Goal: Task Accomplishment & Management: Complete application form

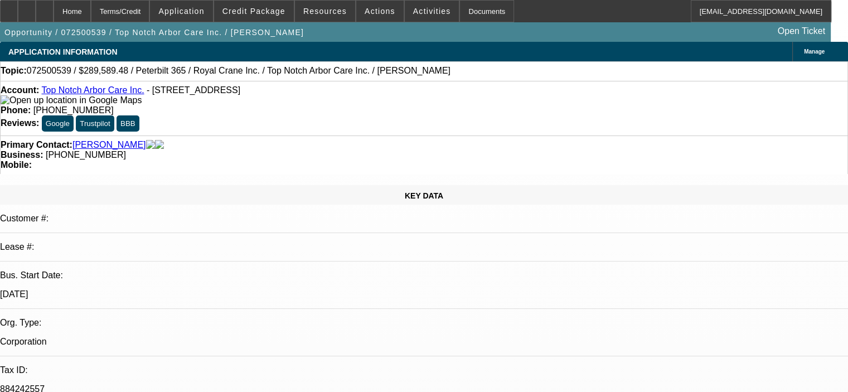
select select "0.15"
select select "2"
select select "0"
select select "6"
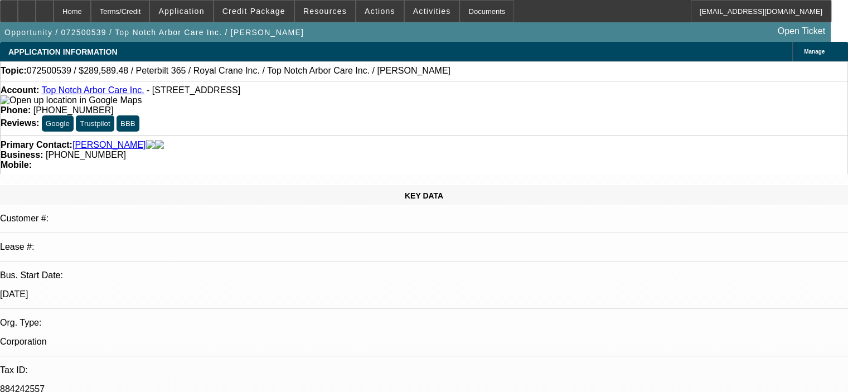
select select "0.15"
select select "2"
select select "0"
select select "6"
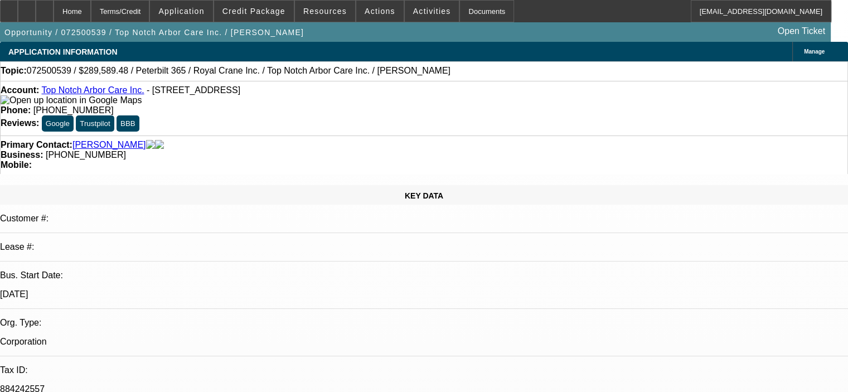
select select "0.15"
select select "2"
select select "0"
select select "6"
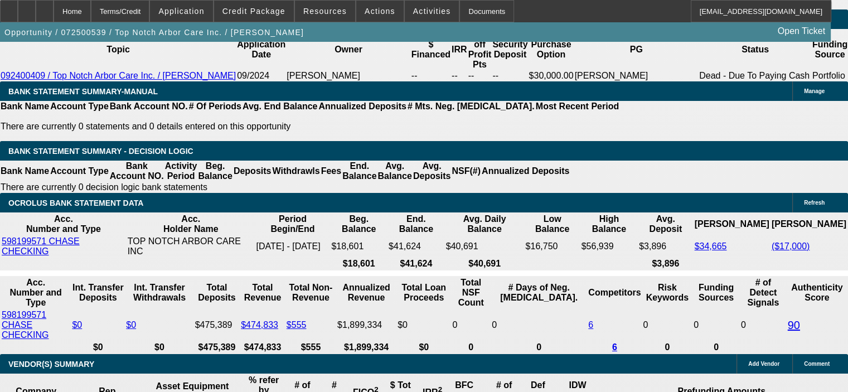
scroll to position [1890, 0]
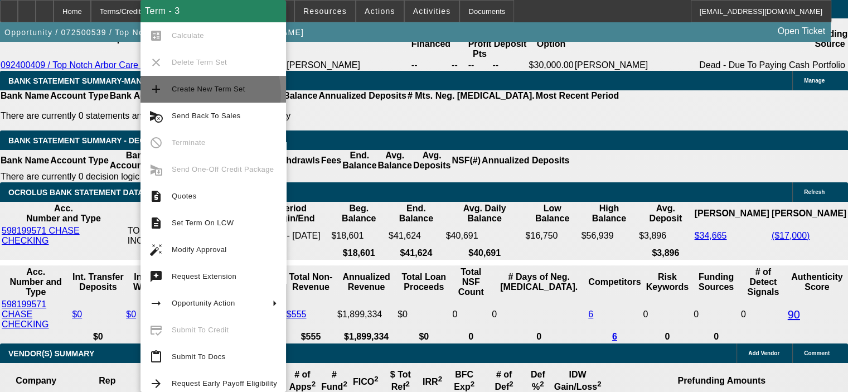
click at [210, 93] on span "Create New Term Set" at bounding box center [224, 88] width 105 height 13
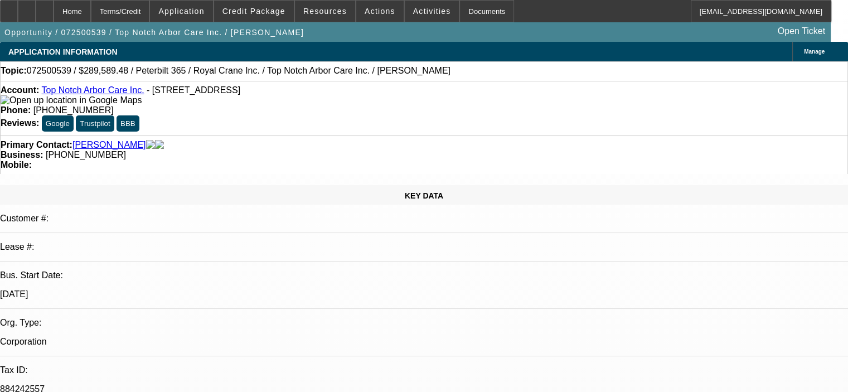
select select "0.15"
select select "2"
select select "0"
select select "6"
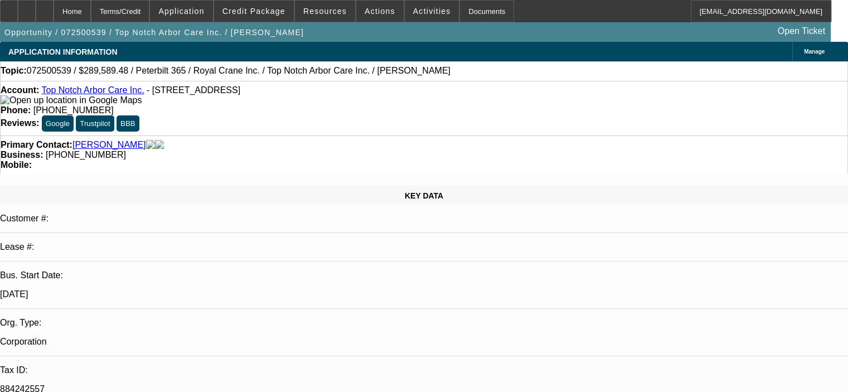
select select "0.15"
select select "2"
select select "0"
select select "6"
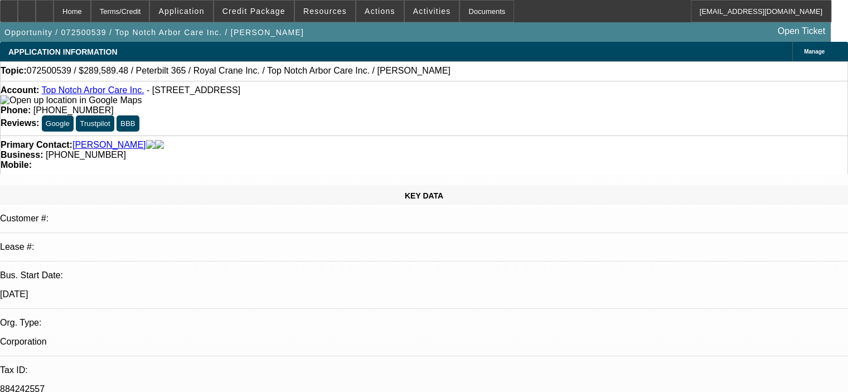
select select "0.15"
select select "2"
select select "0"
select select "6"
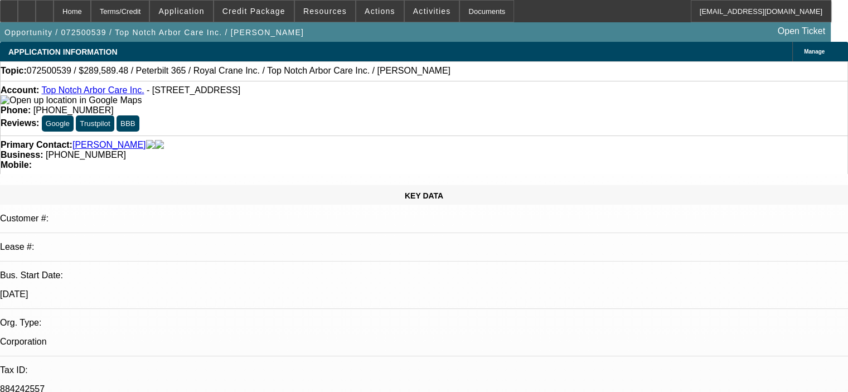
select select "0.15"
select select "2"
select select "0"
select select "6"
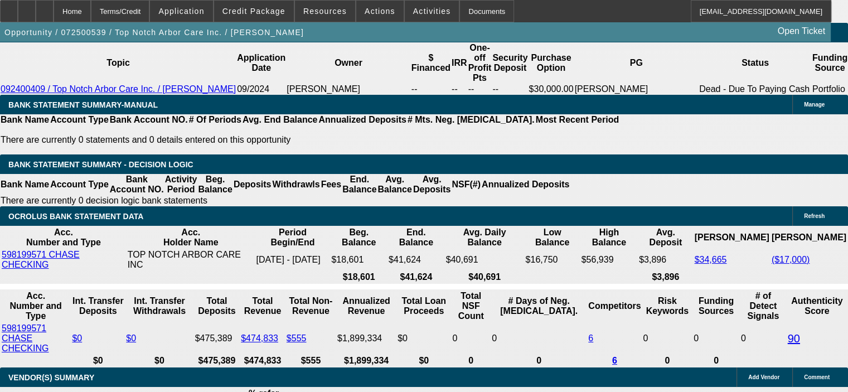
scroll to position [1839, 0]
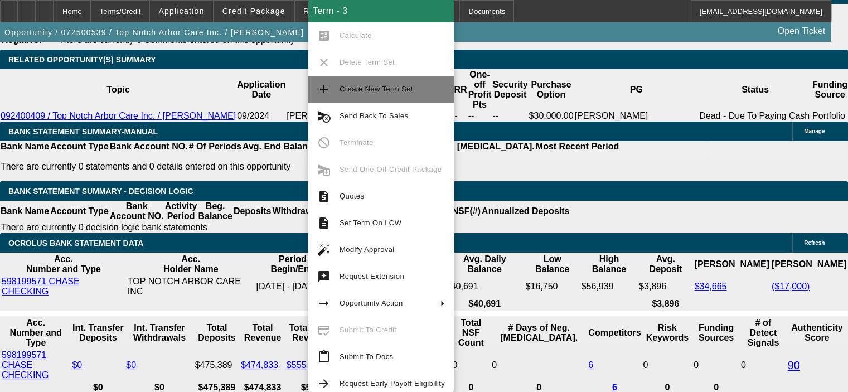
click at [344, 85] on span "Create New Term Set" at bounding box center [376, 89] width 74 height 8
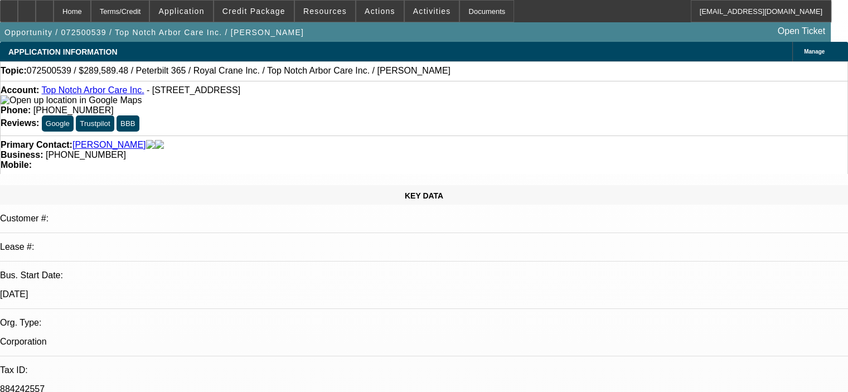
select select "0.15"
select select "2"
select select "0"
select select "0.15"
select select "2"
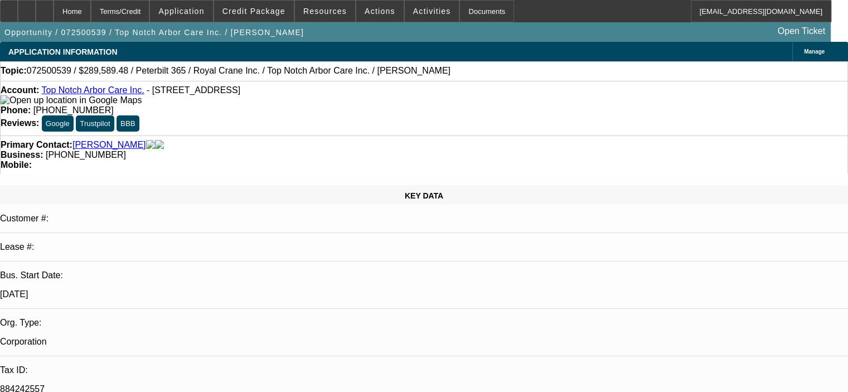
select select "0"
select select "0.15"
select select "2"
select select "0"
select select "0.15"
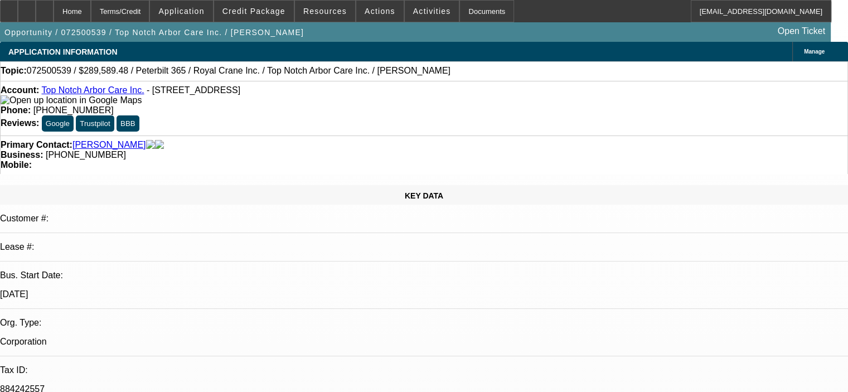
select select "2"
select select "0"
select select "1"
select select "2"
select select "6"
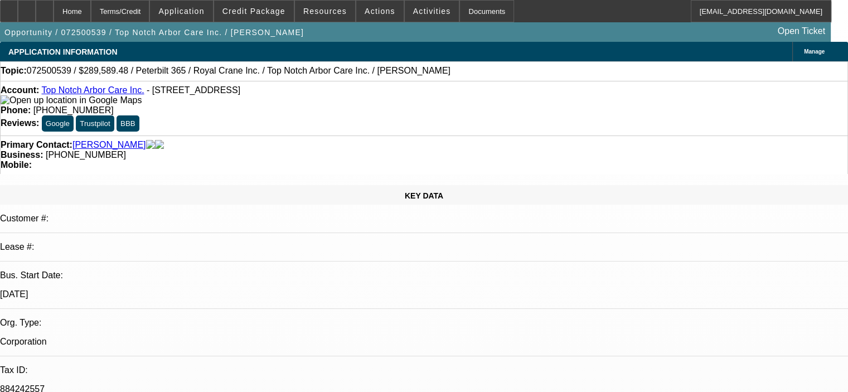
select select "1"
select select "2"
select select "6"
select select "1"
select select "2"
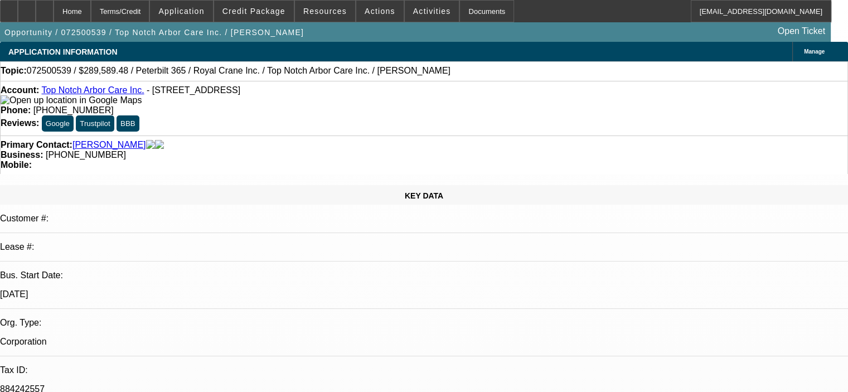
select select "6"
select select "1"
select select "2"
select select "6"
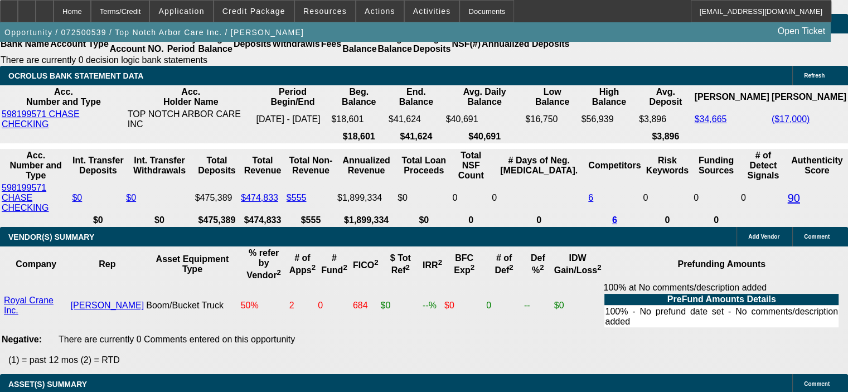
scroll to position [1784, 0]
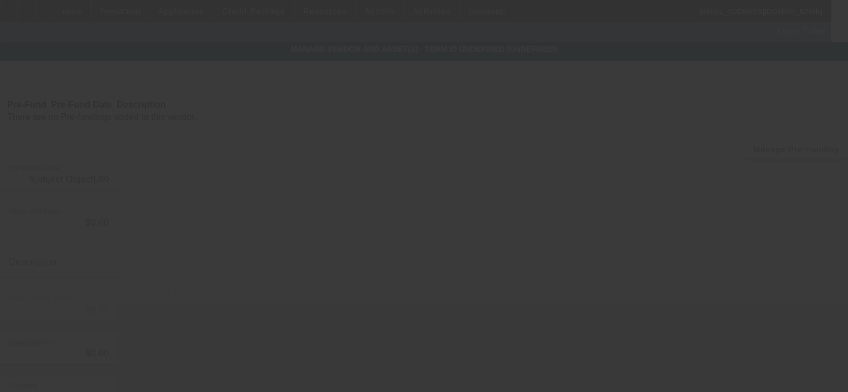
type input "$319,900.00"
type input "$20,793.50"
type input "FL sales tax @ 6.5%"
type input "$340,693.50"
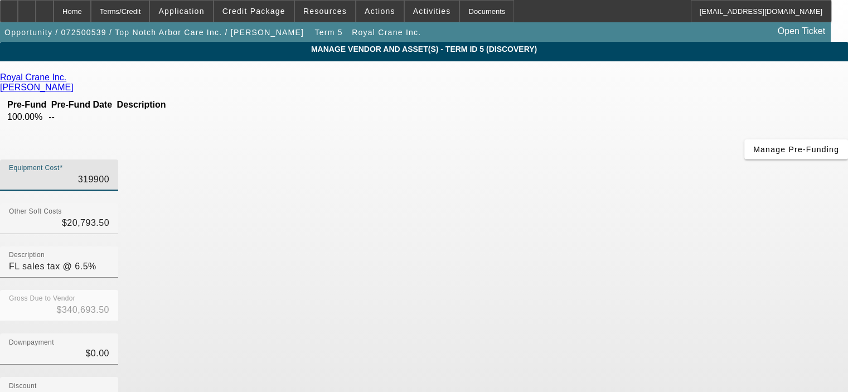
drag, startPoint x: 513, startPoint y: 93, endPoint x: 606, endPoint y: 93, distance: 93.1
click at [606, 159] on div "Equipment Cost 319900" at bounding box center [424, 180] width 848 height 43
type input "3"
type input "$20,796.50"
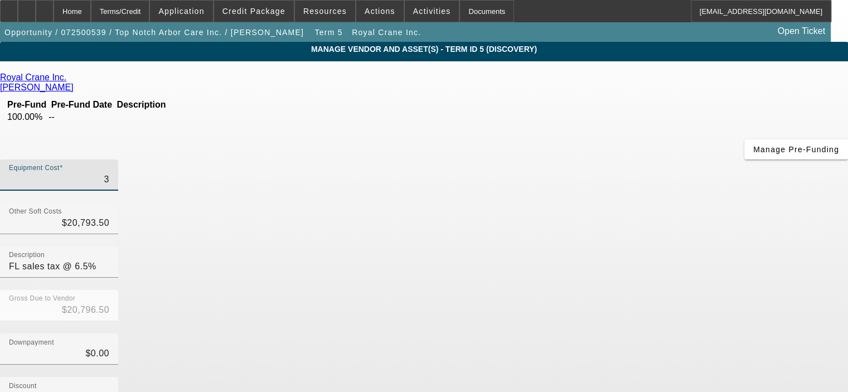
type input "31"
type input "$20,824.50"
type input "313"
type input "$21,106.50"
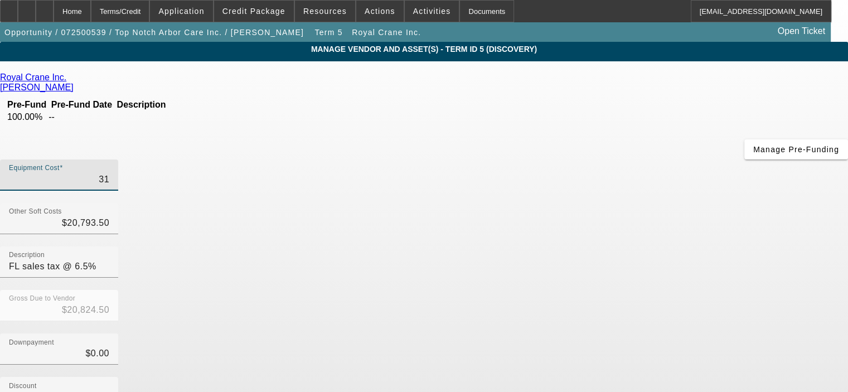
type input "$21,106.50"
type input "3134"
type input "$23,927.50"
type input "31340"
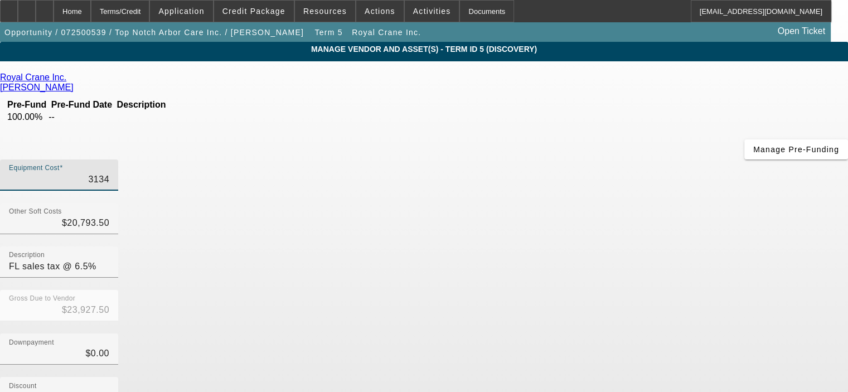
type input "$52,133.50"
type input "313400"
type input "$334,193.50"
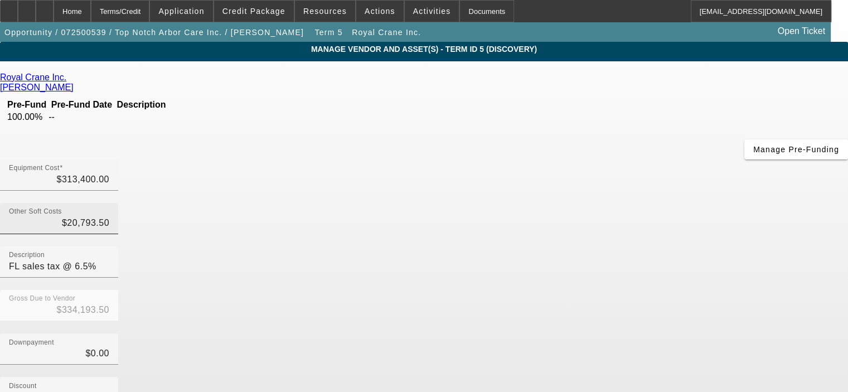
type input "$313,400.00"
drag, startPoint x: 534, startPoint y: 138, endPoint x: 594, endPoint y: 137, distance: 59.6
click at [594, 203] on div "Other Soft Costs 20793.50 Description FL sales tax @ 6.5%" at bounding box center [424, 246] width 848 height 87
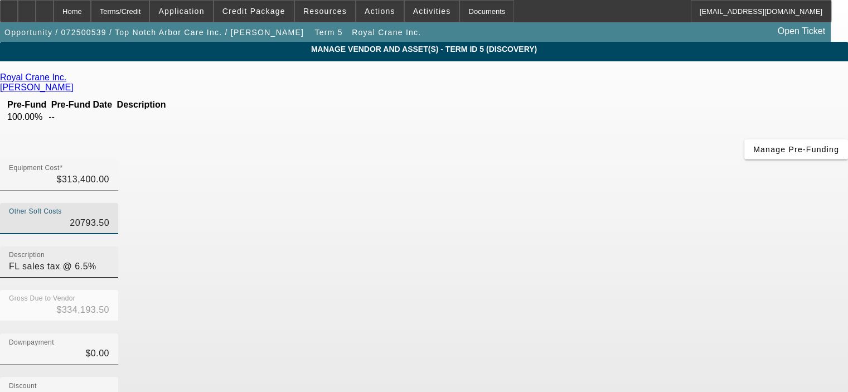
type input "$20,793.50"
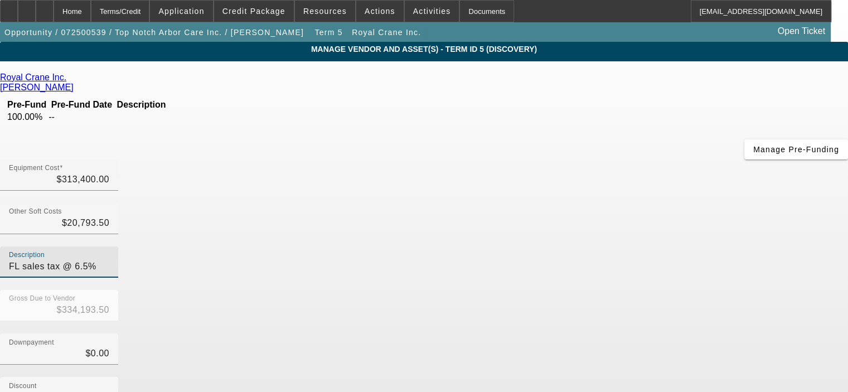
click at [109, 260] on input "FL sales tax @ 6.5%" at bounding box center [59, 266] width 100 height 13
type input "FL sales tax and fees"
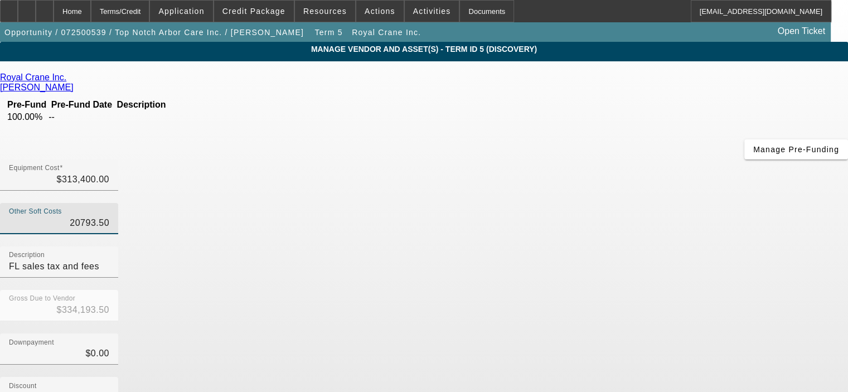
drag, startPoint x: 532, startPoint y: 138, endPoint x: 579, endPoint y: 139, distance: 47.4
click at [579, 203] on div "Other Soft Costs 20793.50" at bounding box center [424, 224] width 848 height 43
type input "1"
type input "$313,401.00"
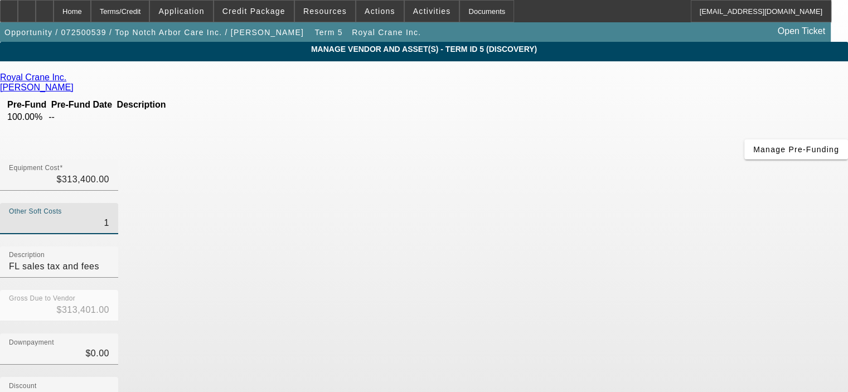
type input "19"
type input "$313,419.00"
type input "196"
type input "$313,596.00"
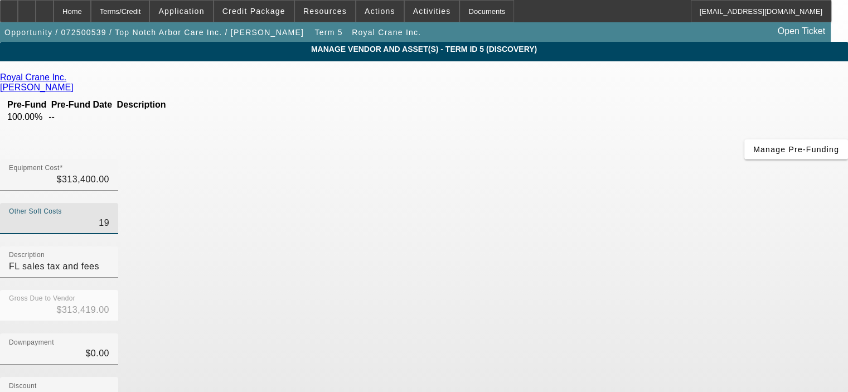
type input "$313,596.00"
type input "1965"
type input "$315,365.00"
type input "19654"
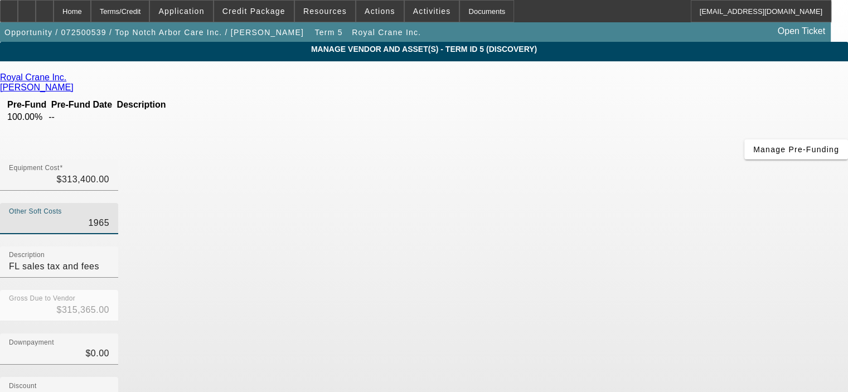
type input "$333,054.00"
type input "$19,654.00"
click at [634, 290] on div "Gross Due to Vendor $333,054.00" at bounding box center [424, 311] width 848 height 43
click at [642, 333] on div "Downpayment $0.00" at bounding box center [424, 354] width 848 height 43
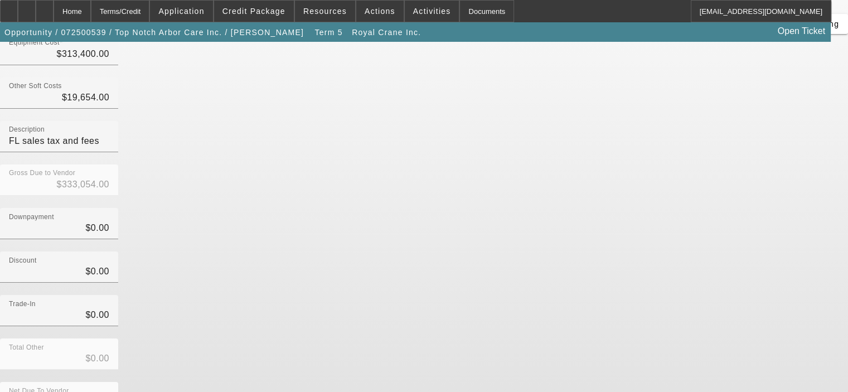
scroll to position [128, 0]
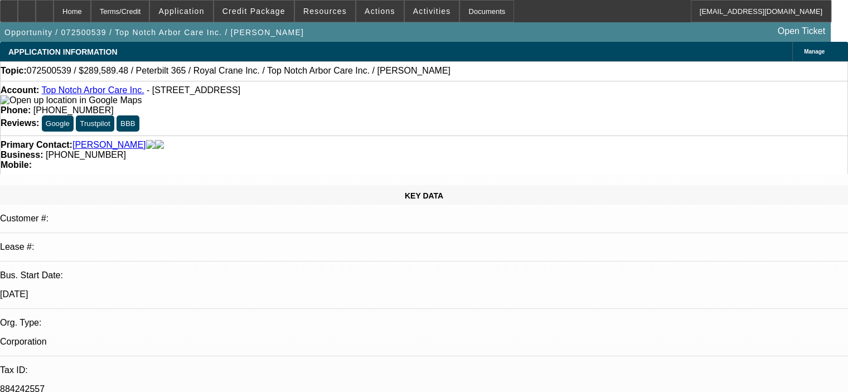
select select "0.15"
select select "2"
select select "0"
select select "6"
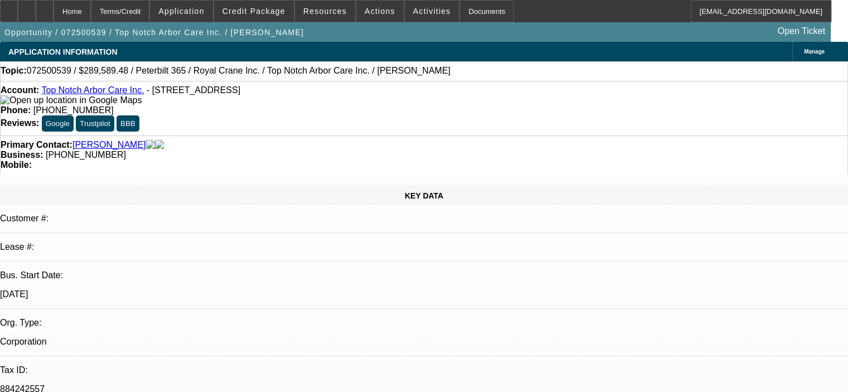
select select "0.15"
select select "2"
select select "0"
select select "6"
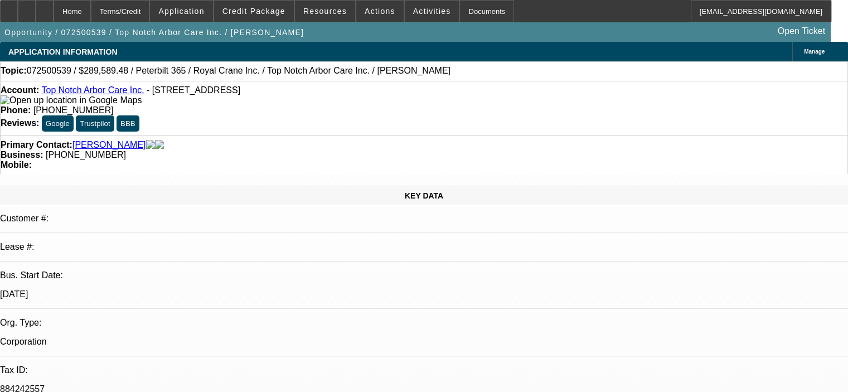
select select "0.15"
select select "2"
select select "0"
select select "6"
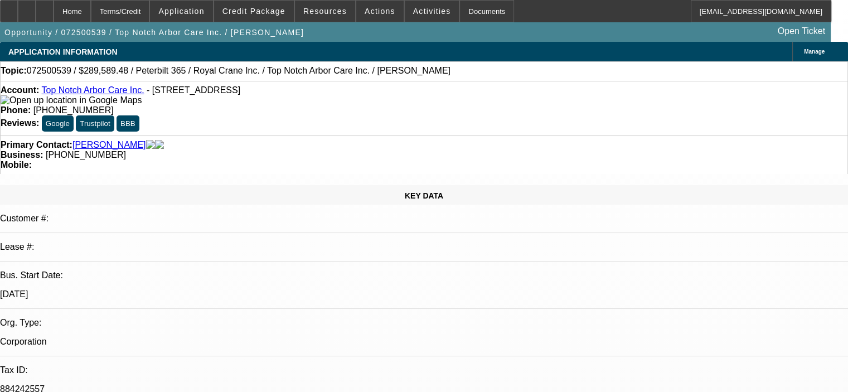
select select "0.15"
select select "2"
select select "0"
select select "6"
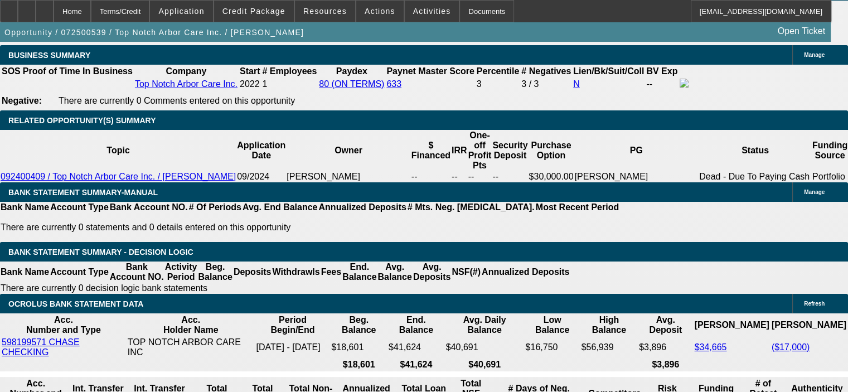
scroll to position [1784, 0]
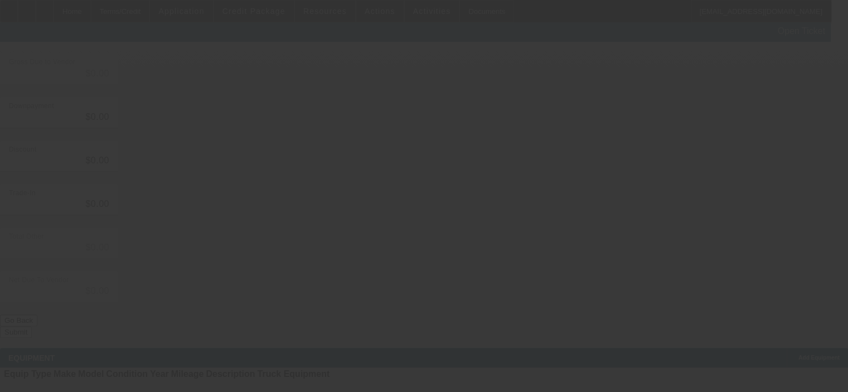
type input "$313,400.00"
type input "$19,654.00"
type input "FL sales tax and fees"
type input "$333,054.00"
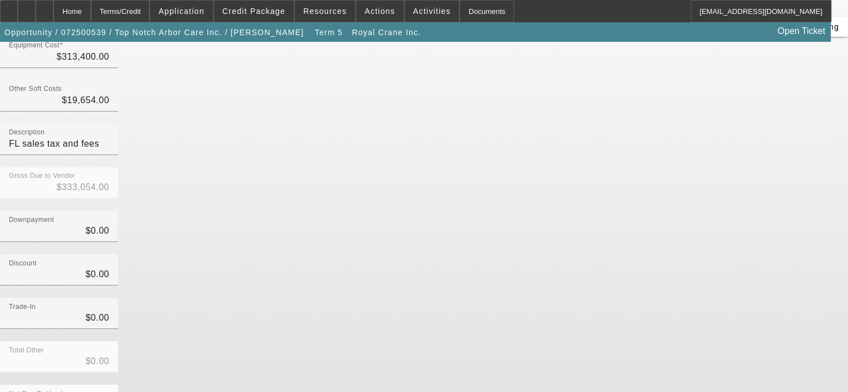
scroll to position [128, 0]
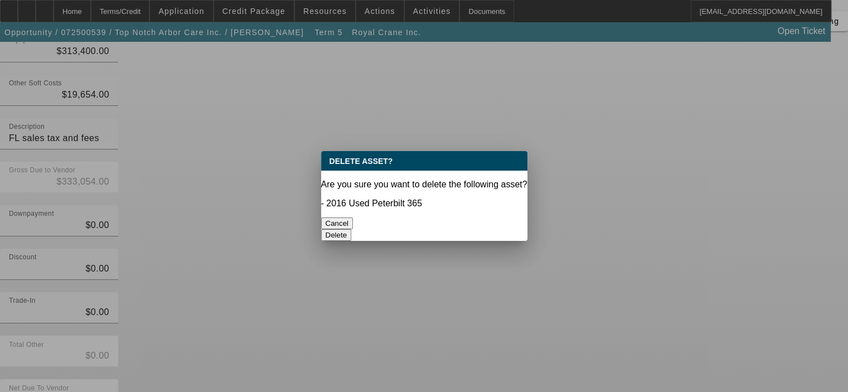
scroll to position [0, 0]
click at [352, 229] on button "Delete" at bounding box center [336, 235] width 31 height 12
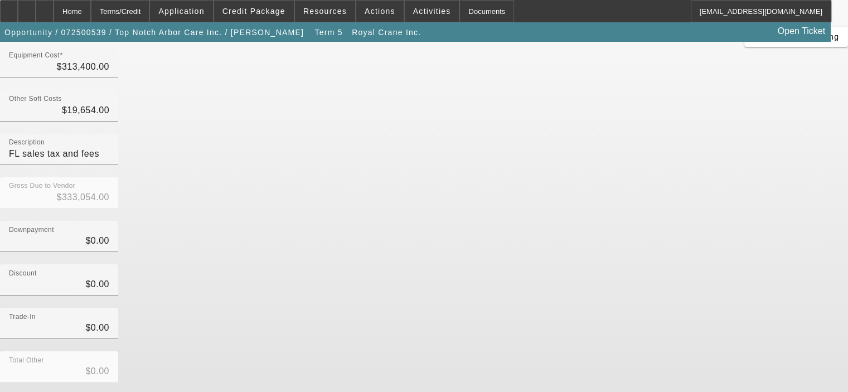
scroll to position [123, 0]
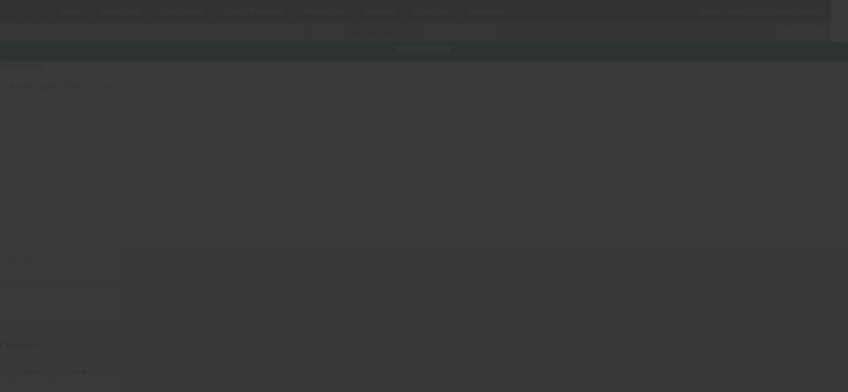
type input "4815 Camberlane Dr"
type input "Orlando"
type input "32812"
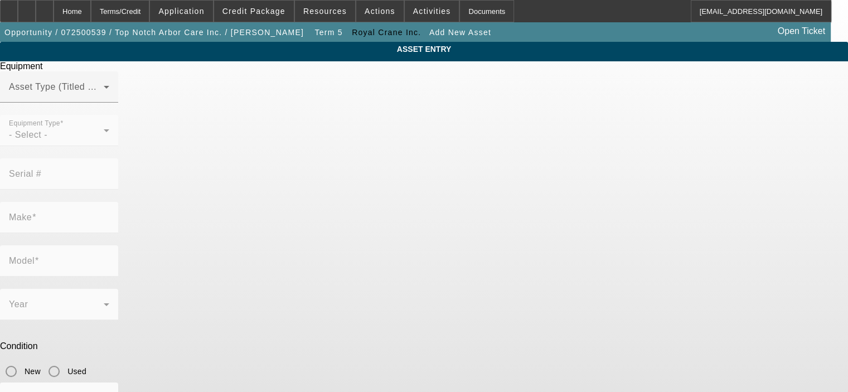
click at [118, 149] on mat-form-field "Equipment Type - Select -" at bounding box center [59, 136] width 118 height 43
click at [118, 154] on mat-form-field "Equipment Type - Select -" at bounding box center [59, 136] width 118 height 43
click at [109, 103] on div "Asset Type (Titled or Non-Titled)" at bounding box center [59, 86] width 100 height 31
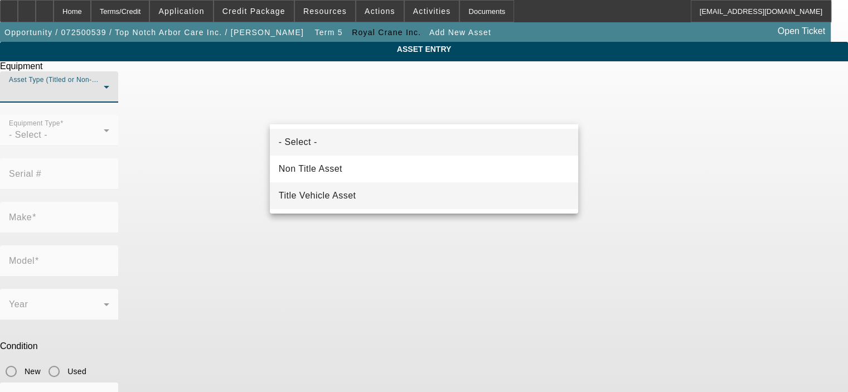
click at [388, 193] on mat-option "Title Vehicle Asset" at bounding box center [424, 195] width 308 height 27
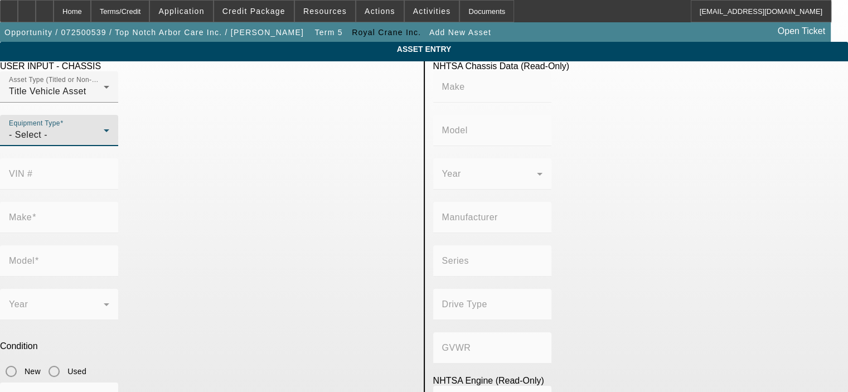
click at [113, 137] on icon at bounding box center [106, 130] width 13 height 13
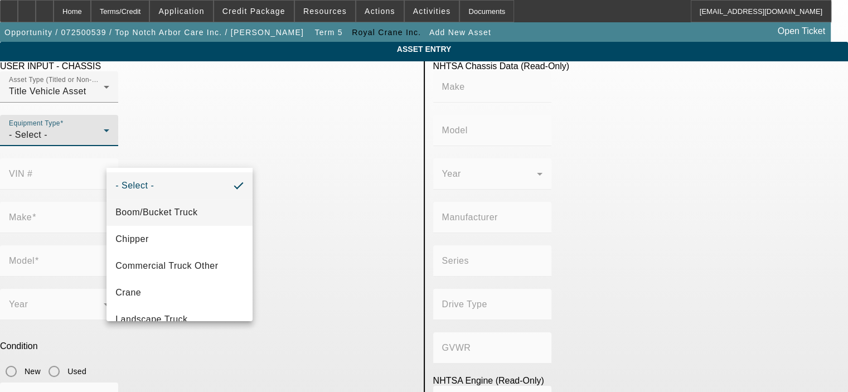
click at [221, 213] on mat-option "Boom/Bucket Truck" at bounding box center [179, 212] width 146 height 27
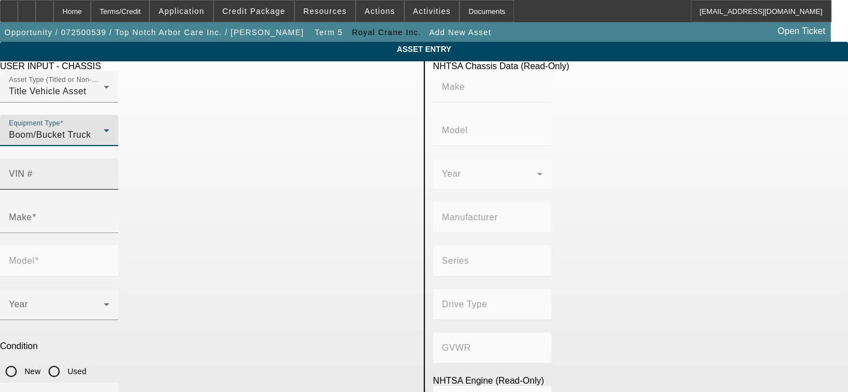
click at [109, 172] on input "VIN #" at bounding box center [59, 178] width 100 height 13
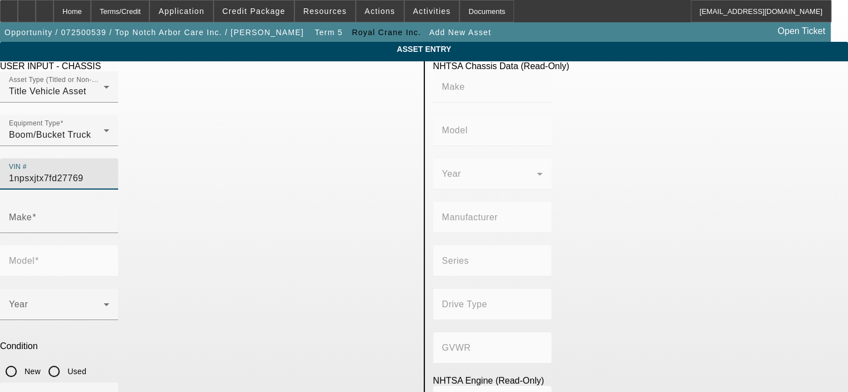
type input "1npsxjtx7fd277693"
type input "PETERBILT"
type input "365"
type input "PETERBILT MOTORS COMPANY"
type input "Other"
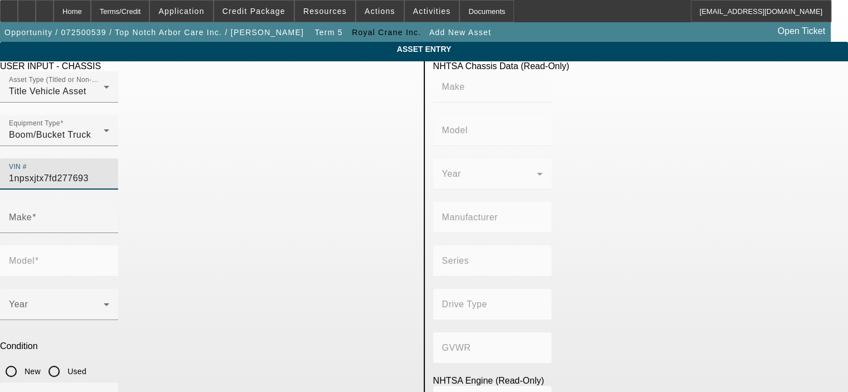
type input "Class 8: 33,001 lb and above (14,969 kg and above)"
type input "PX-9"
type input "6"
type input "Diesel"
type input "543.11132244311"
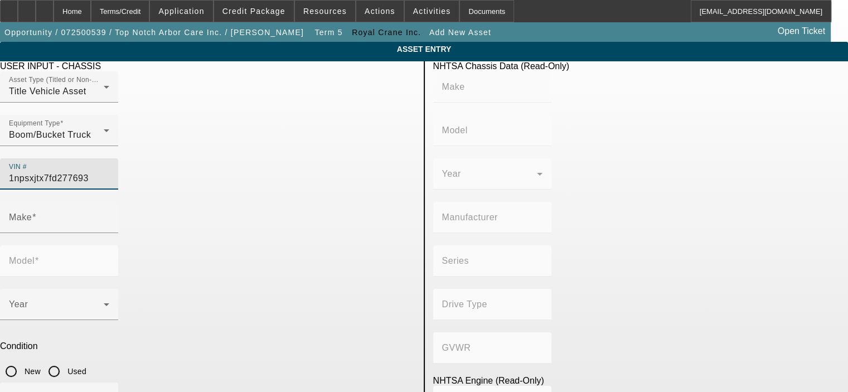
type input "8.9"
type input "PETERBILT"
type input "365"
type input "1NPSXJTX7FD277693"
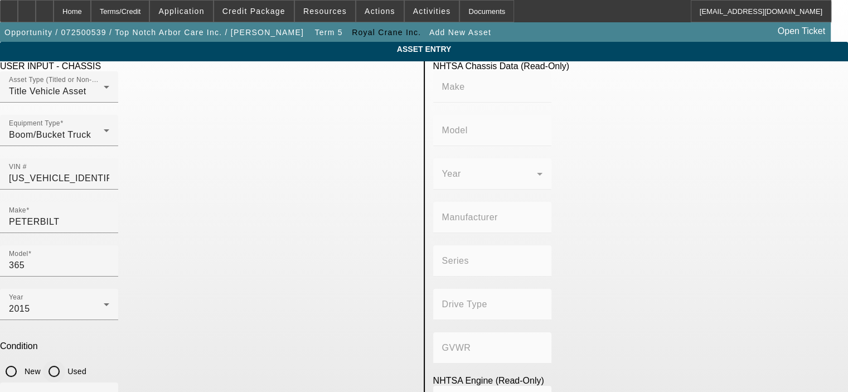
click at [65, 360] on input "Used" at bounding box center [54, 371] width 22 height 22
radio input "true"
type input "PETERBILT"
type input "365"
type input "PETERBILT MOTORS COMPANY"
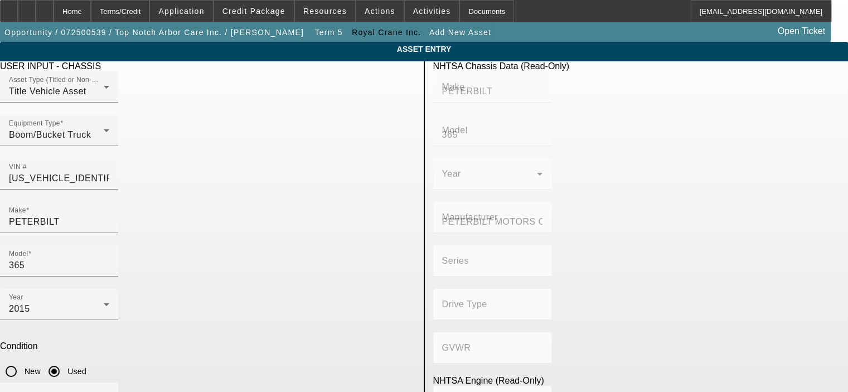
type input "Other"
type input "Class 8: 33,001 lb and above (14,969 kg and above)"
type input "PX-9"
type input "6"
type input "Diesel"
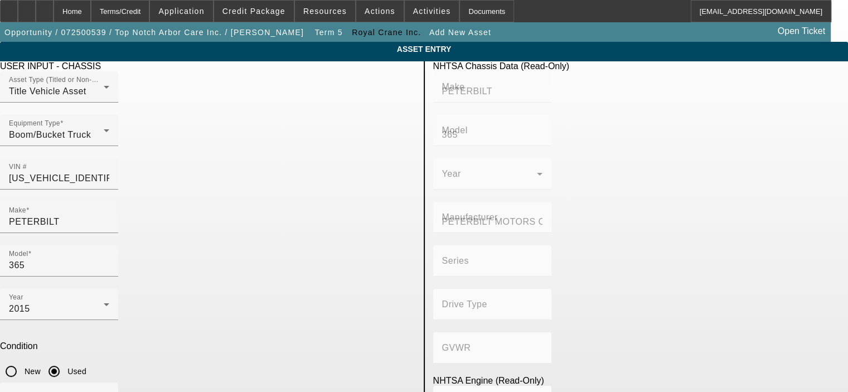
type input "543.11132244311"
type input "8.9"
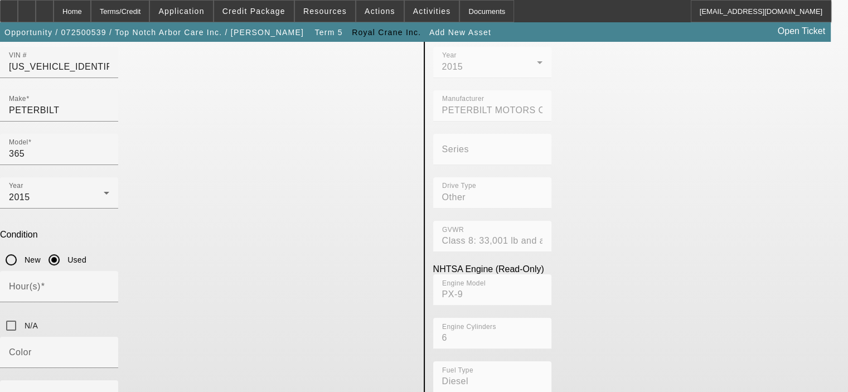
scroll to position [134, 0]
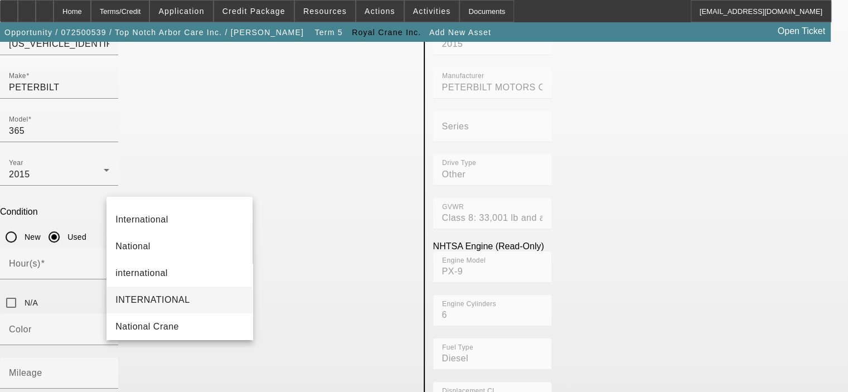
scroll to position [56, 0]
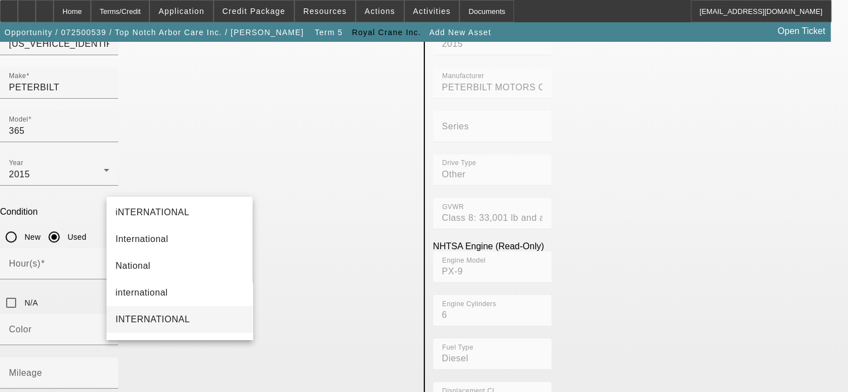
type input "National"
click at [139, 271] on span "National" at bounding box center [132, 265] width 35 height 13
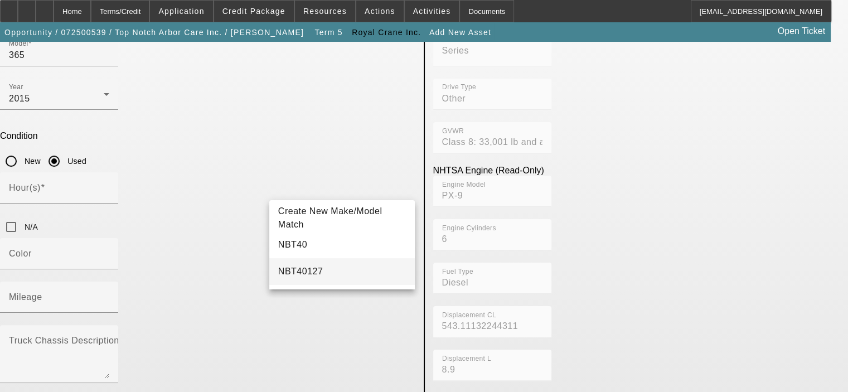
scroll to position [246, 0]
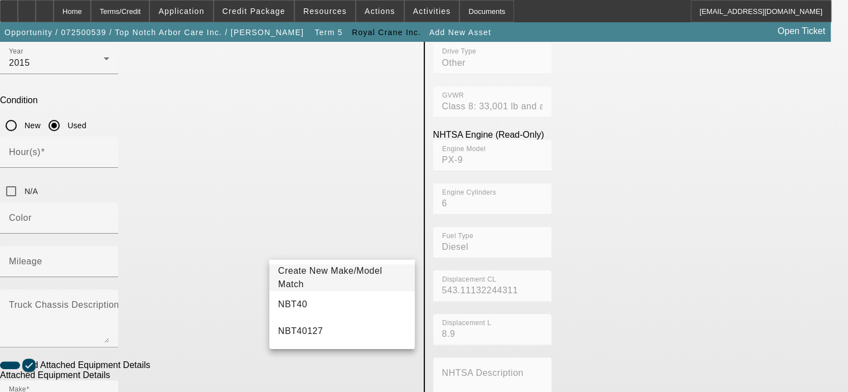
type input "NBT40"
click at [321, 284] on span "Create New Make/Model Match" at bounding box center [342, 277] width 128 height 27
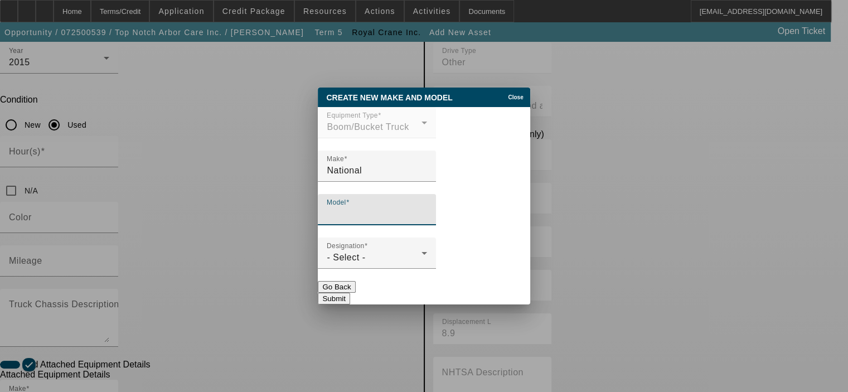
click at [359, 218] on input "Model" at bounding box center [377, 213] width 100 height 13
type input "NBT40-142"
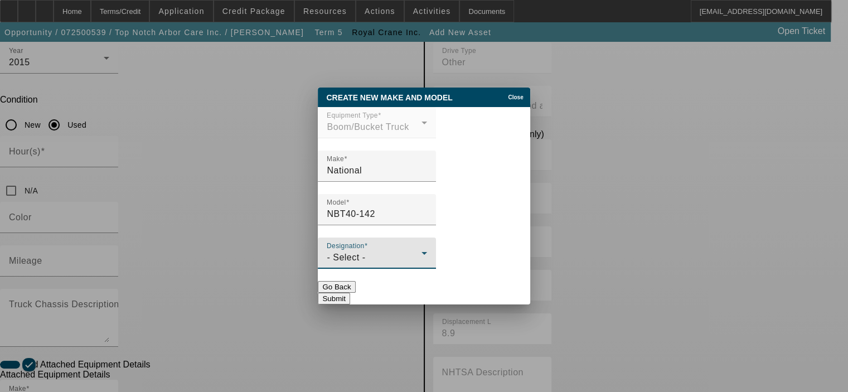
click at [375, 263] on div "- Select -" at bounding box center [374, 257] width 95 height 13
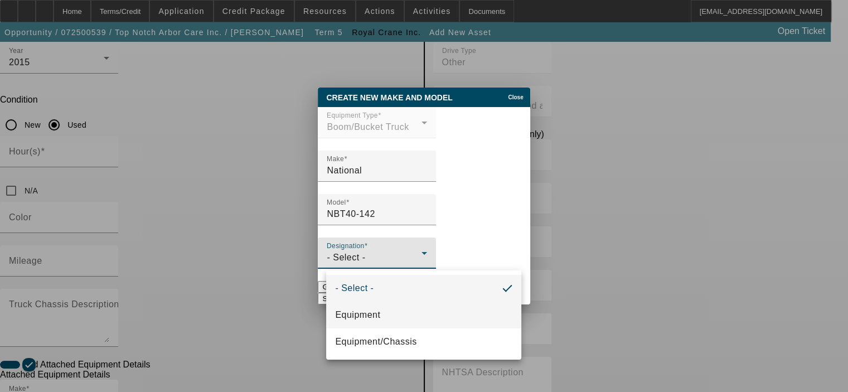
click at [362, 320] on span "Equipment" at bounding box center [357, 314] width 45 height 13
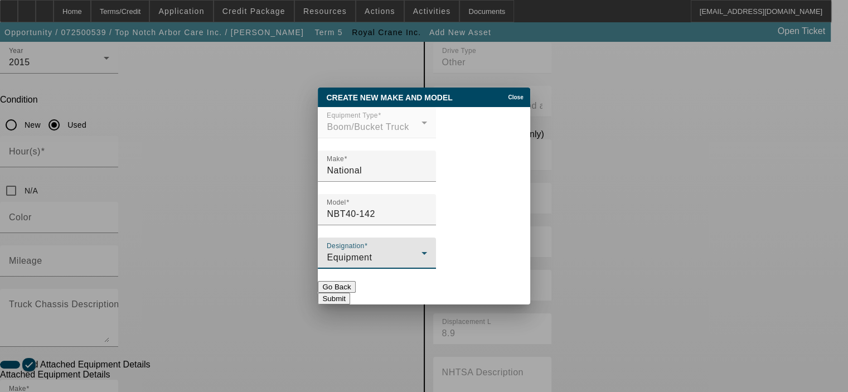
drag, startPoint x: 349, startPoint y: 293, endPoint x: 382, endPoint y: 291, distance: 32.9
click at [349, 293] on div "Go Back Submit" at bounding box center [424, 292] width 212 height 23
click at [349, 293] on button "Submit" at bounding box center [334, 299] width 32 height 12
click at [380, 296] on div "Go Back Submit" at bounding box center [424, 292] width 212 height 23
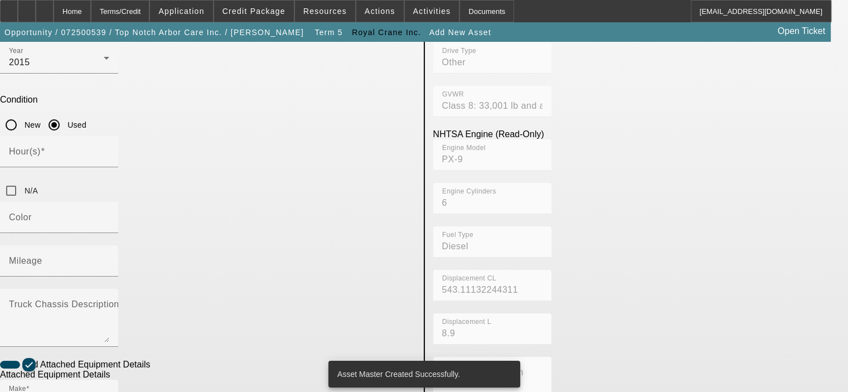
type input "NBT40-142"
radio input "true"
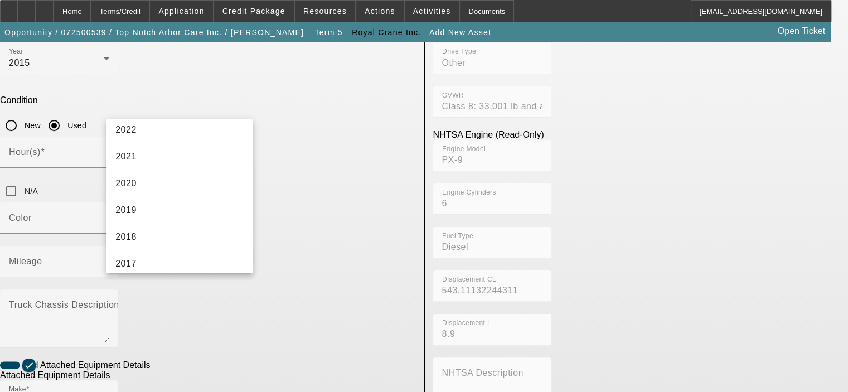
scroll to position [223, 0]
click at [182, 249] on mat-option "2015" at bounding box center [179, 261] width 146 height 27
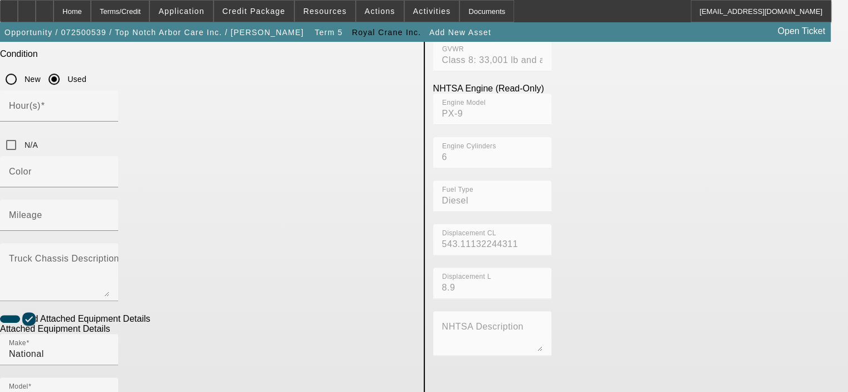
scroll to position [357, 0]
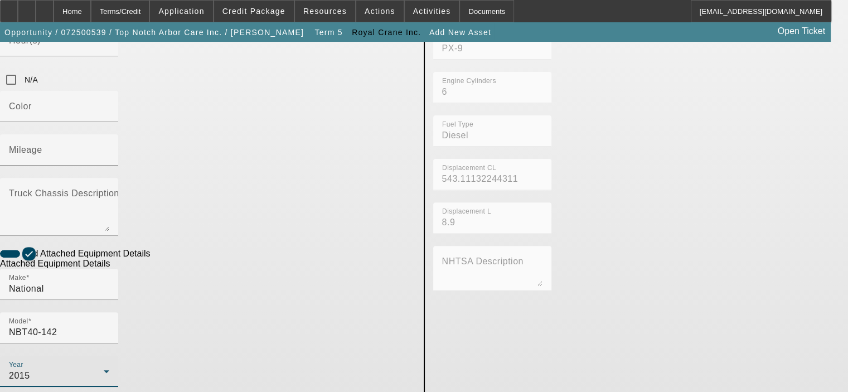
type input "299618"
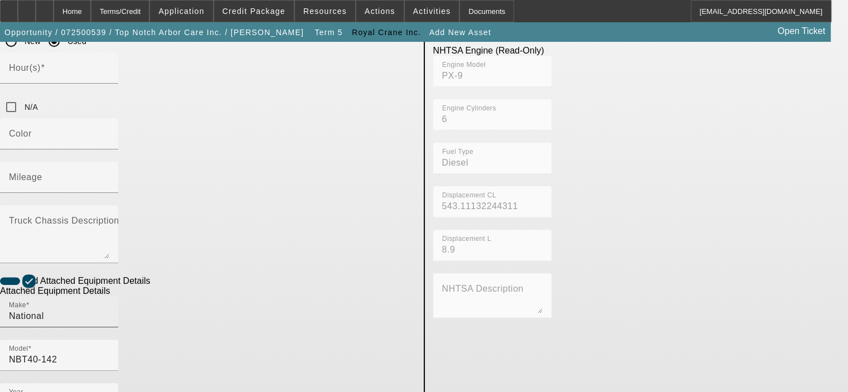
scroll to position [366, 0]
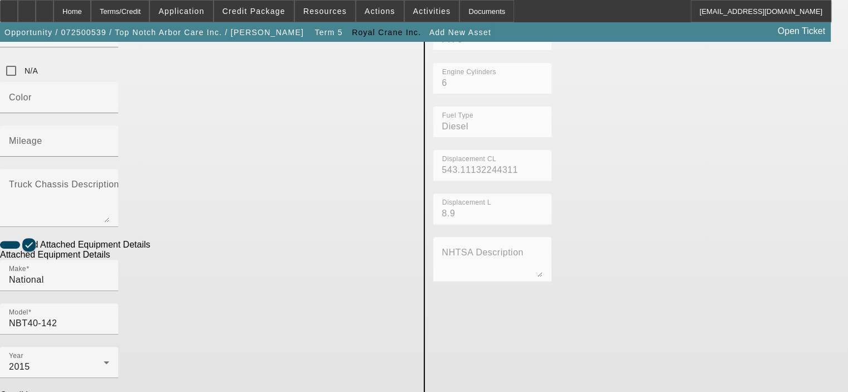
type textarea "40 Ton, 142' Boom, Crane"
click at [481, 296] on div "NHTSA Chassis Data (Read-Only) Make PETERBILT Model 365 Year 2015 Manufacturer …" at bounding box center [641, 152] width 432 height 914
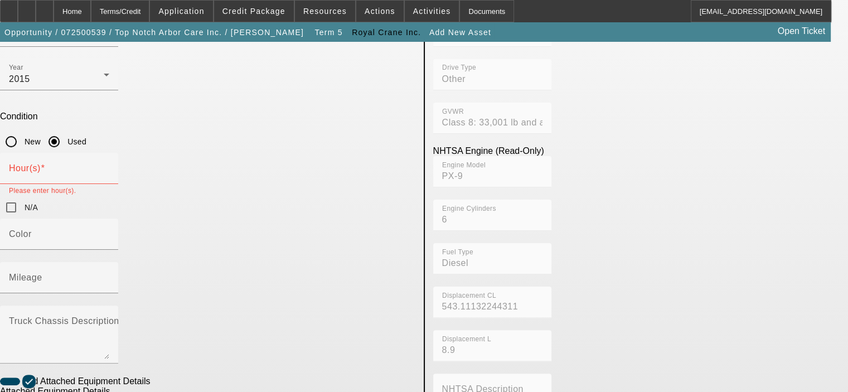
scroll to position [143, 0]
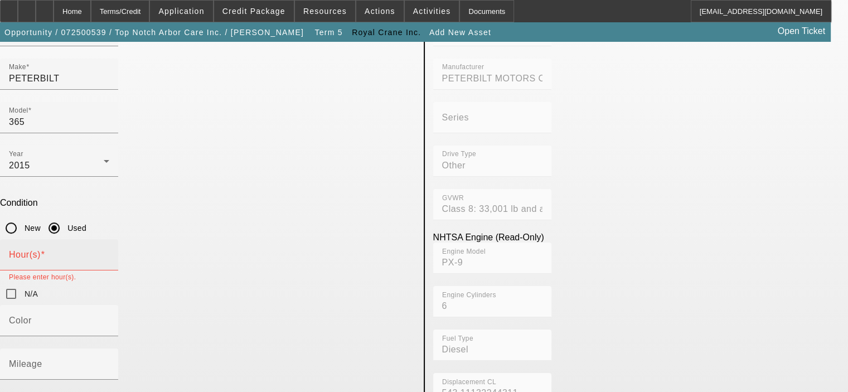
click at [41, 250] on mat-label "Hour(s)" at bounding box center [25, 254] width 32 height 9
click at [109, 252] on input "Hour(s)" at bounding box center [59, 258] width 100 height 13
type input "99"
click at [341, 283] on div "N/A" at bounding box center [207, 294] width 415 height 22
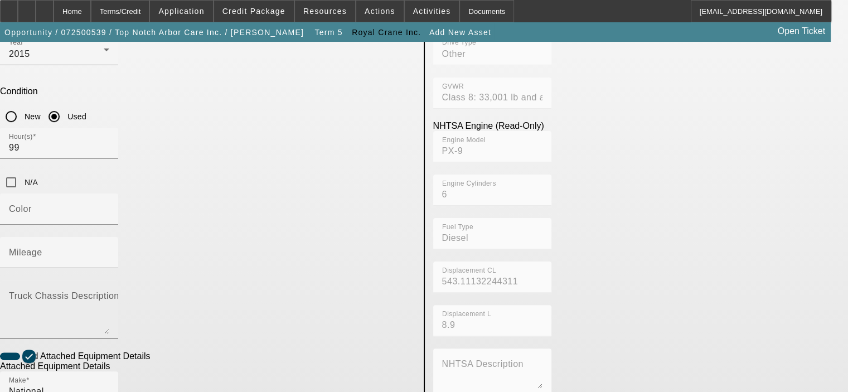
scroll to position [366, 0]
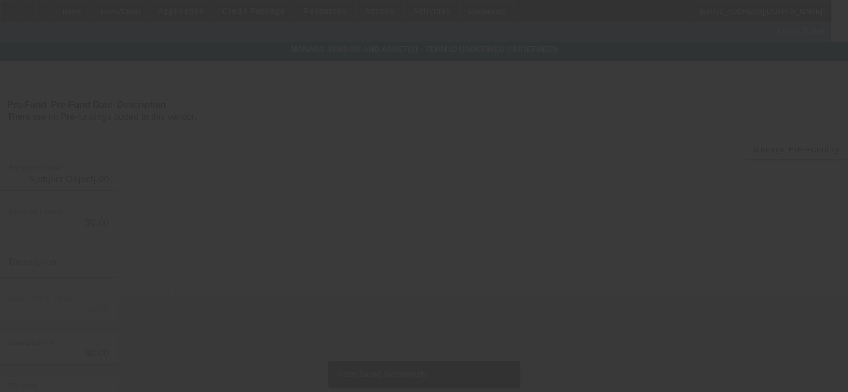
type input "$313,400.00"
type input "$19,654.00"
type input "FL sales tax and fees"
type input "$333,054.00"
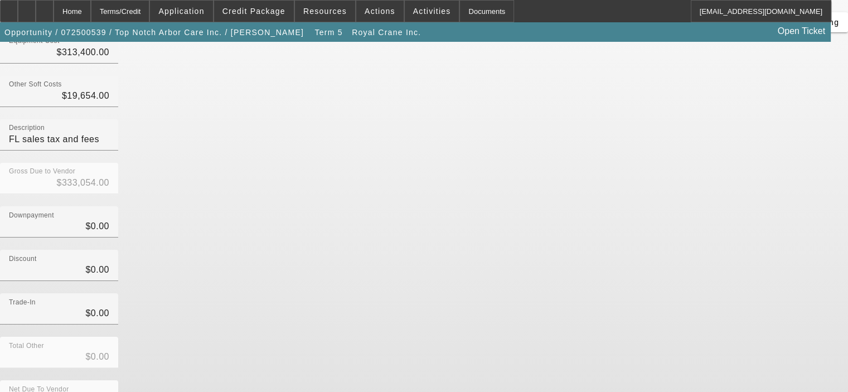
scroll to position [128, 0]
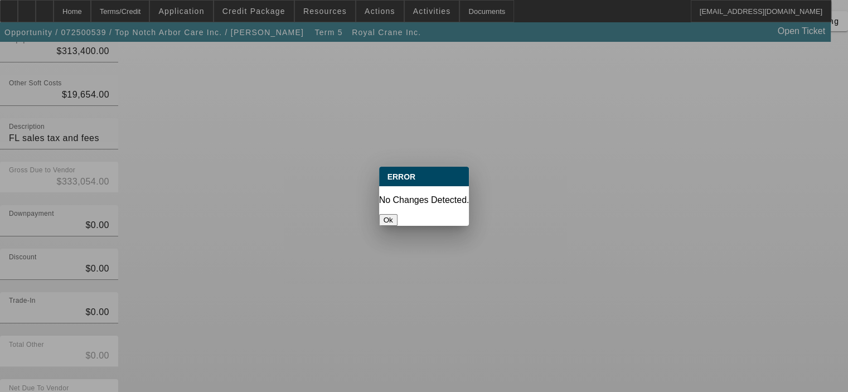
scroll to position [0, 0]
click at [397, 214] on button "Ok" at bounding box center [388, 220] width 18 height 12
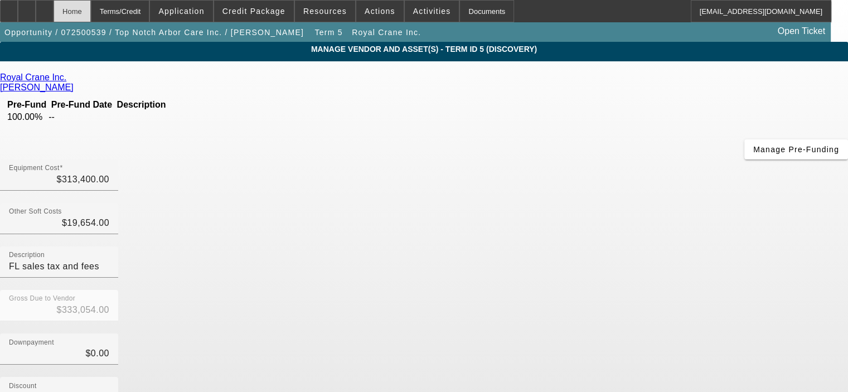
click at [91, 13] on div "Home" at bounding box center [72, 11] width 37 height 22
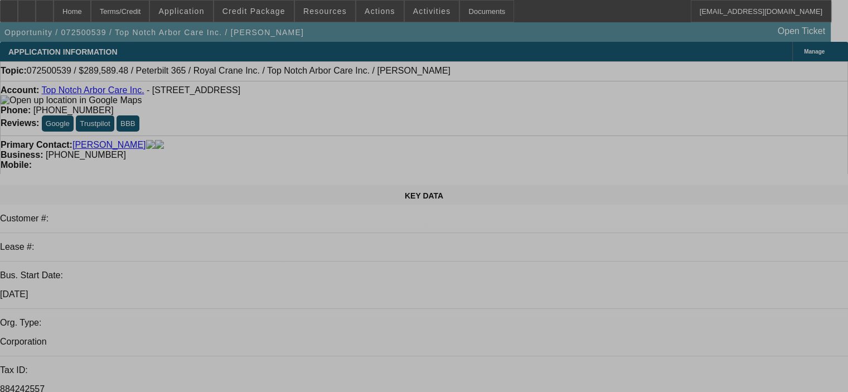
select select "0.15"
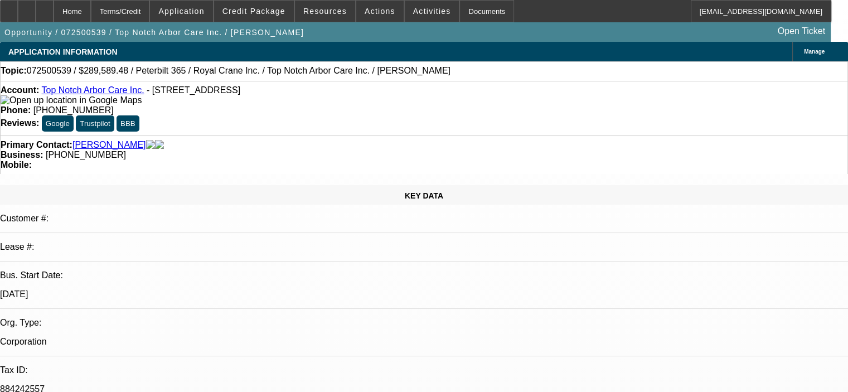
select select "2"
select select "0"
select select "6"
select select "0.15"
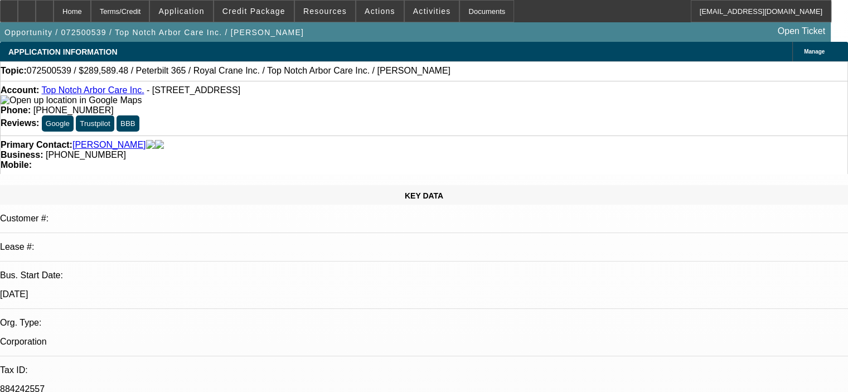
select select "2"
select select "0"
select select "6"
select select "0.15"
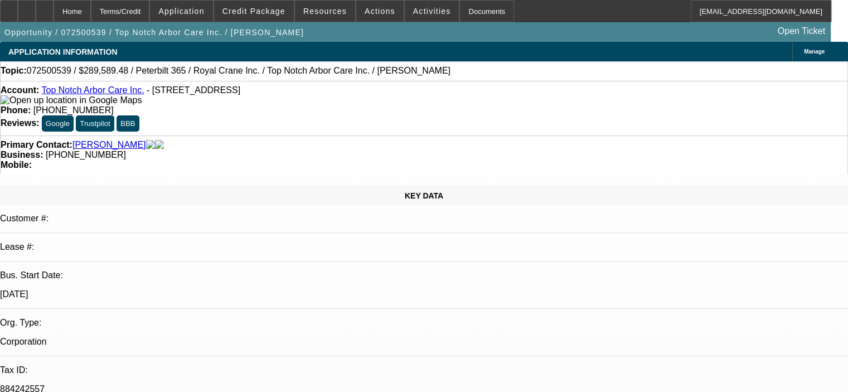
select select "2"
select select "0"
select select "6"
select select "0.15"
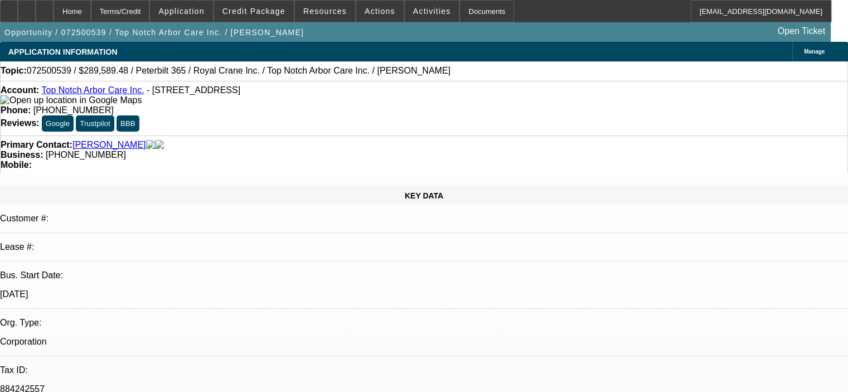
select select "2"
select select "0"
select select "6"
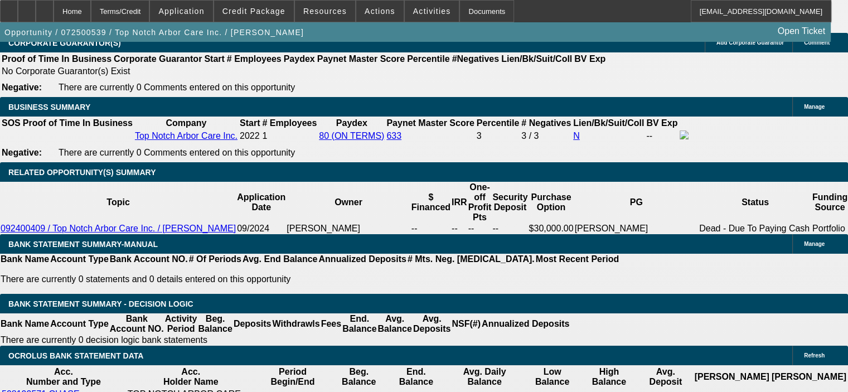
scroll to position [1728, 0]
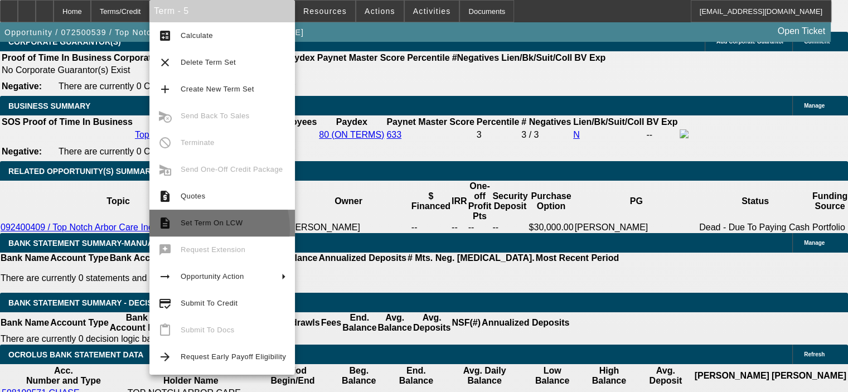
click at [201, 229] on span "Set Term On LCW" at bounding box center [233, 222] width 105 height 13
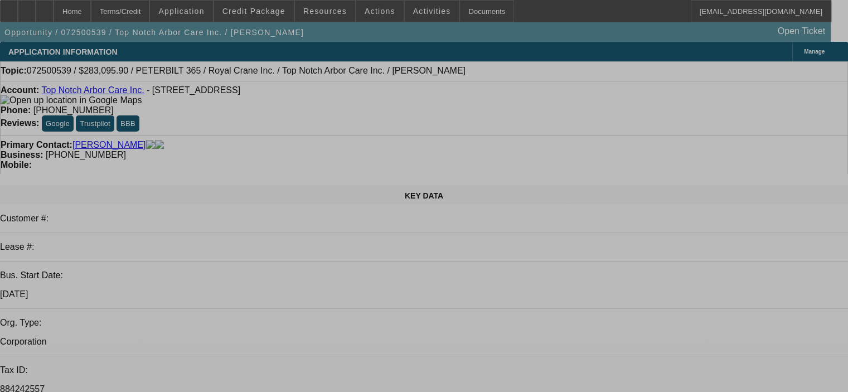
select select "0.15"
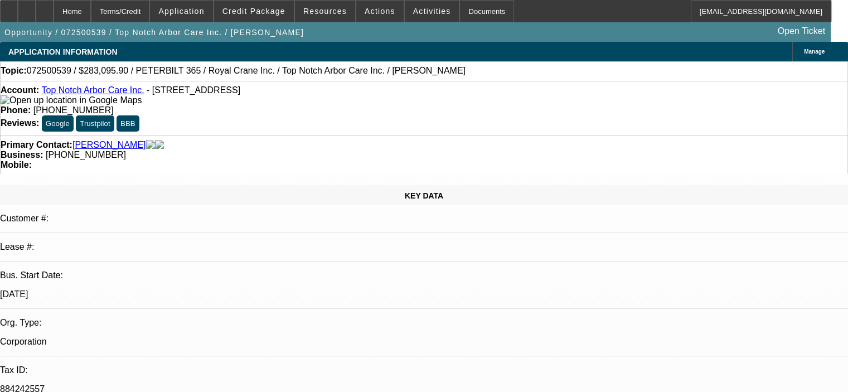
select select "2"
select select "0"
select select "6"
select select "0.15"
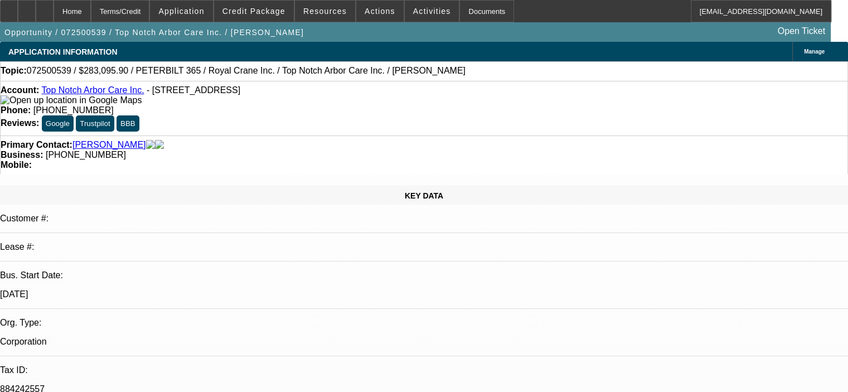
select select "2"
select select "0"
select select "6"
select select "0.15"
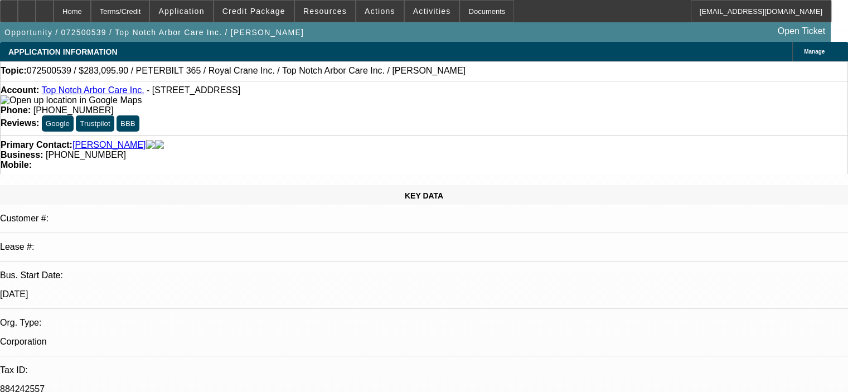
select select "2"
select select "0"
select select "6"
select select "0.15"
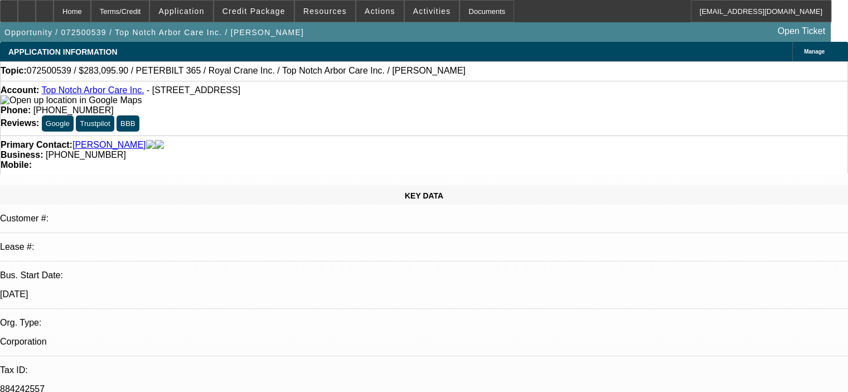
select select "2"
select select "0"
select select "6"
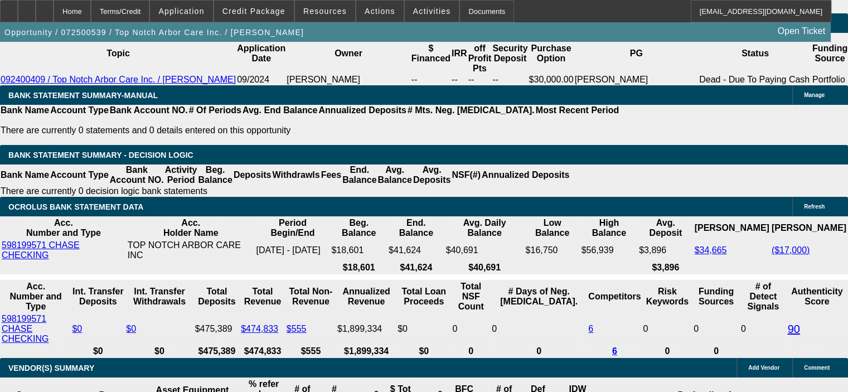
scroll to position [1895, 0]
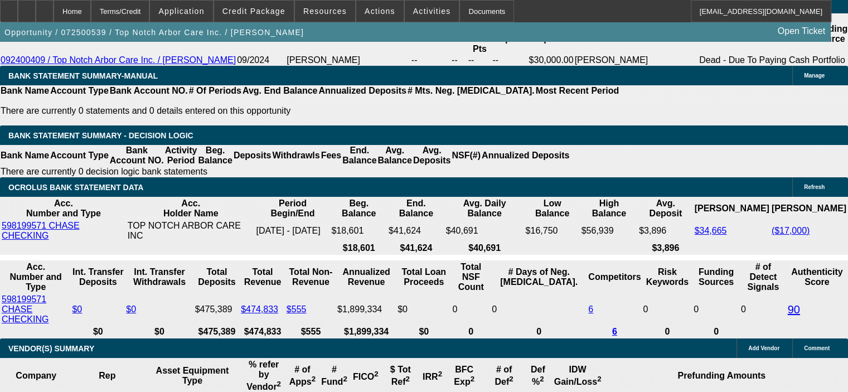
drag, startPoint x: 134, startPoint y: 309, endPoint x: 179, endPoint y: 314, distance: 44.8
type input "3"
type input "UNKNOWN"
type input "$33,305.40"
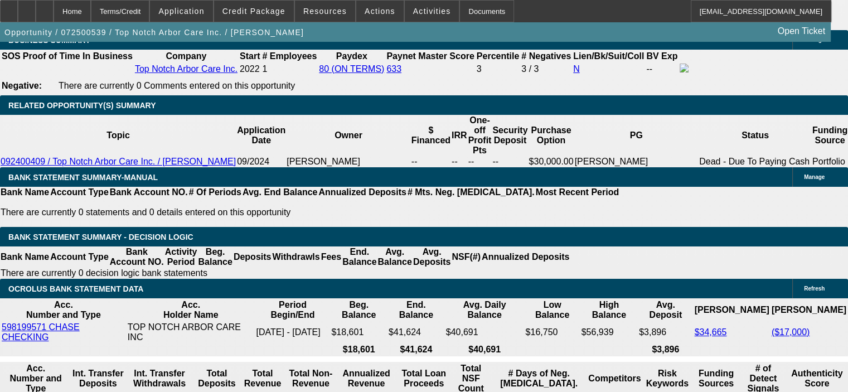
scroll to position [1784, 0]
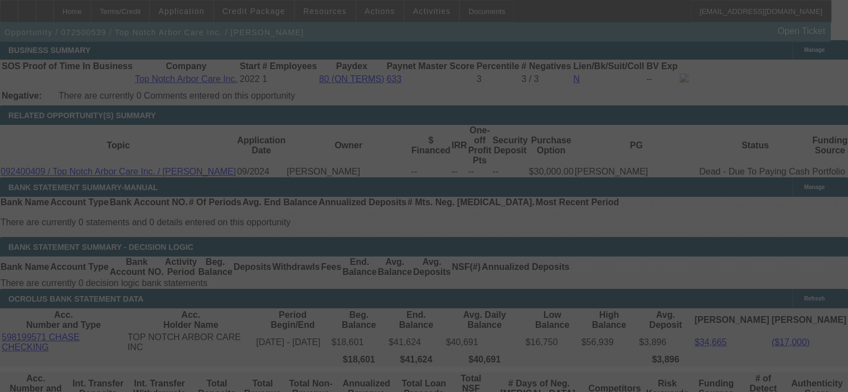
select select "0.15"
select select "2"
select select "0"
select select "6"
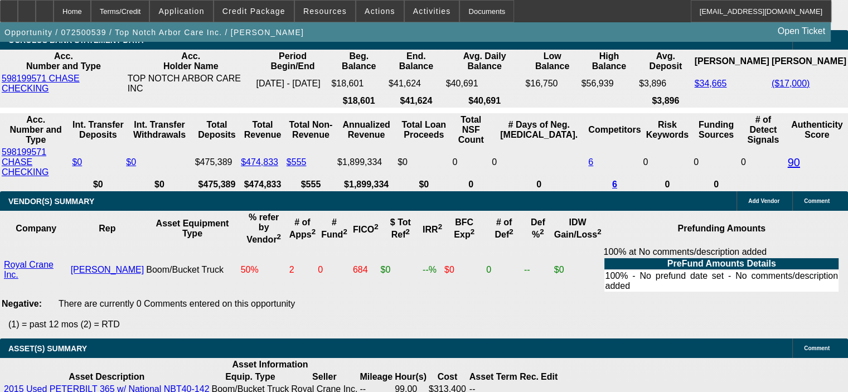
scroll to position [2062, 0]
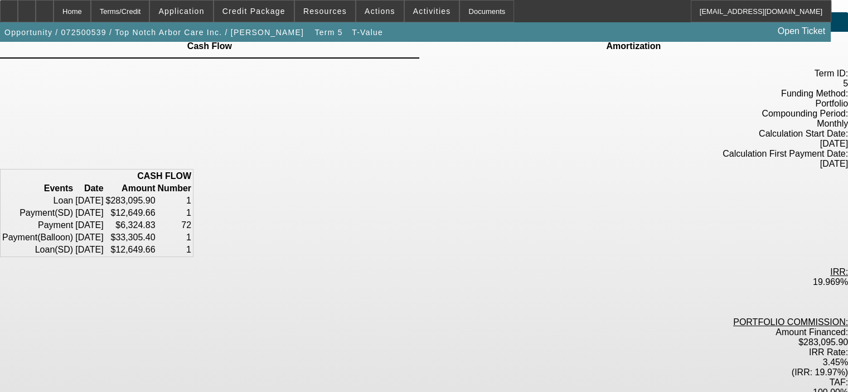
scroll to position [65, 0]
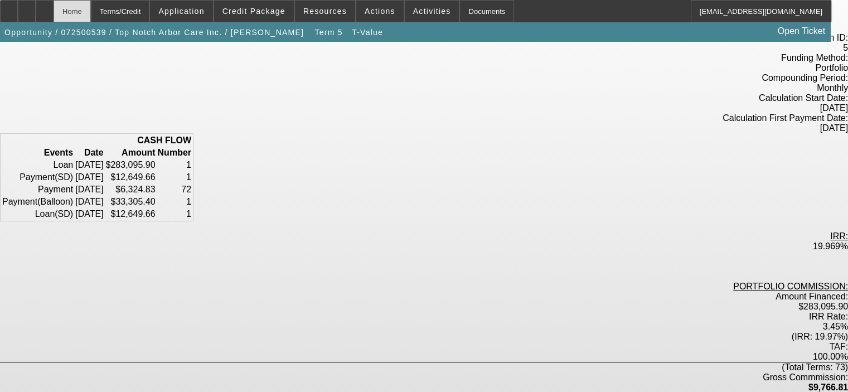
click at [91, 11] on div "Home" at bounding box center [72, 11] width 37 height 22
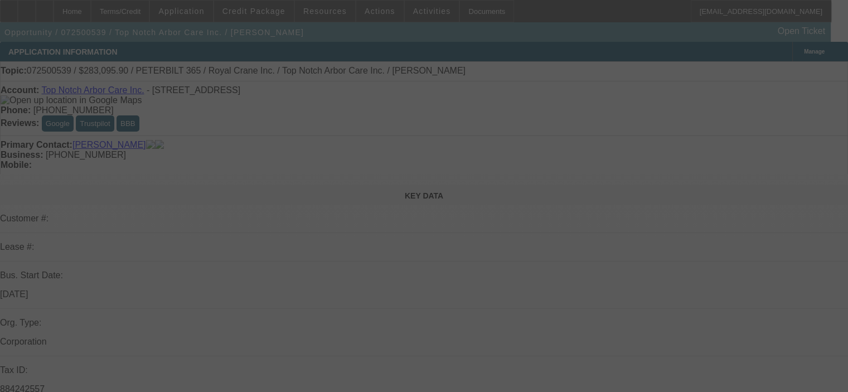
select select "0.15"
select select "2"
select select "0"
select select "6"
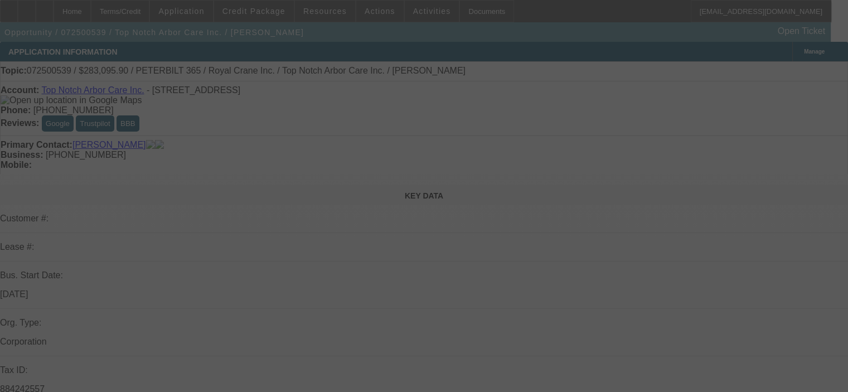
select select "0.15"
select select "2"
select select "0"
select select "6"
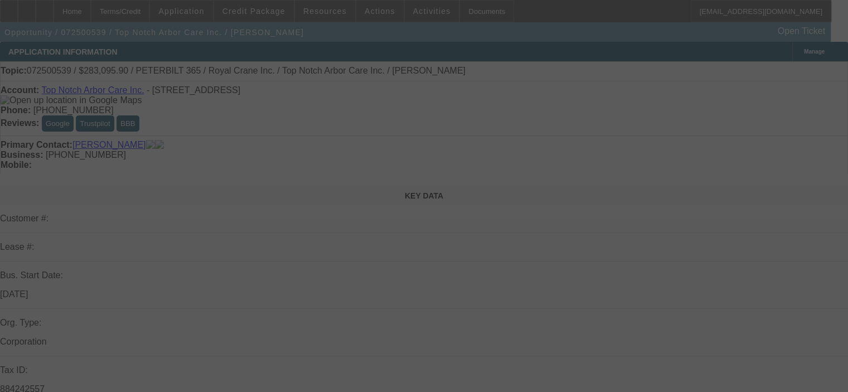
select select "0.15"
select select "2"
select select "0"
select select "6"
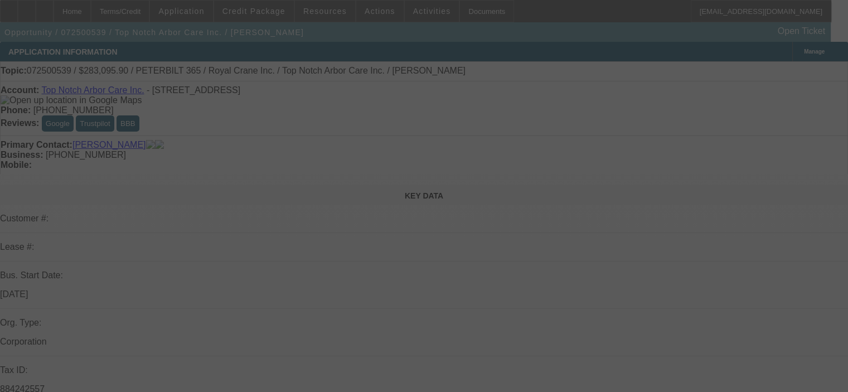
select select "0.15"
select select "2"
select select "0"
select select "6"
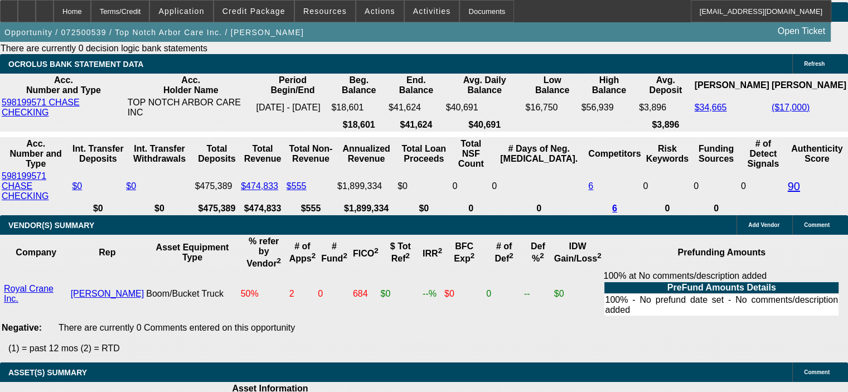
scroll to position [2006, 0]
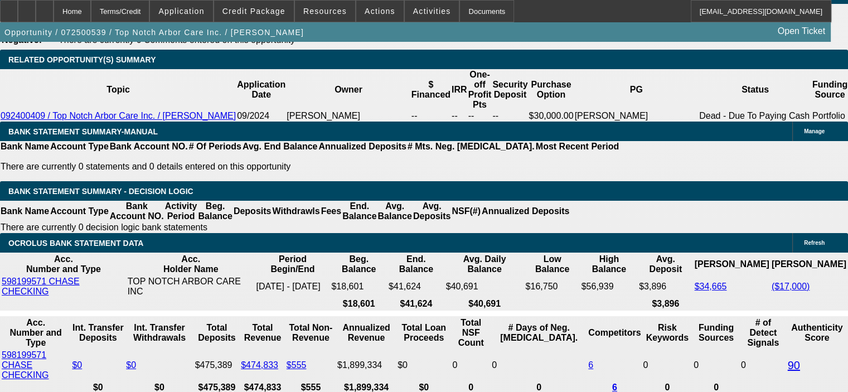
scroll to position [1784, 0]
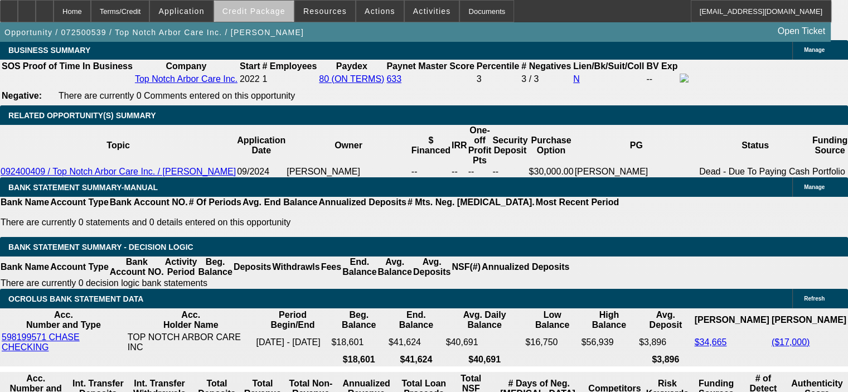
click at [276, 18] on span at bounding box center [254, 11] width 80 height 27
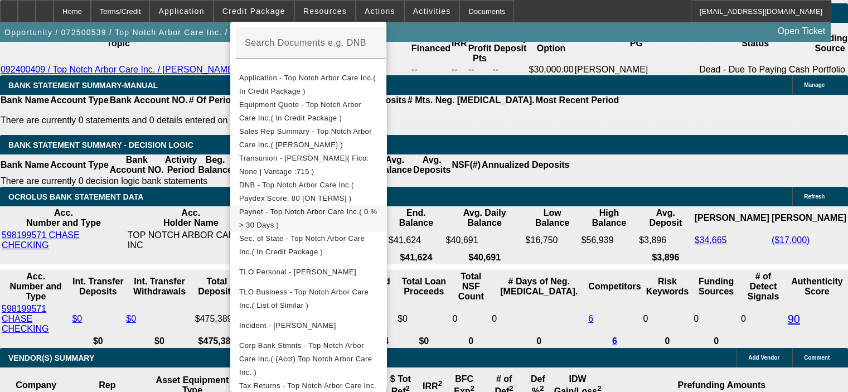
scroll to position [1895, 0]
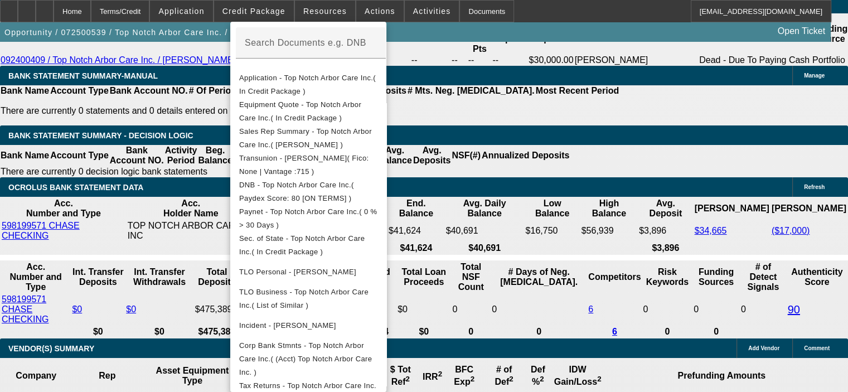
click at [150, 168] on div at bounding box center [424, 196] width 848 height 392
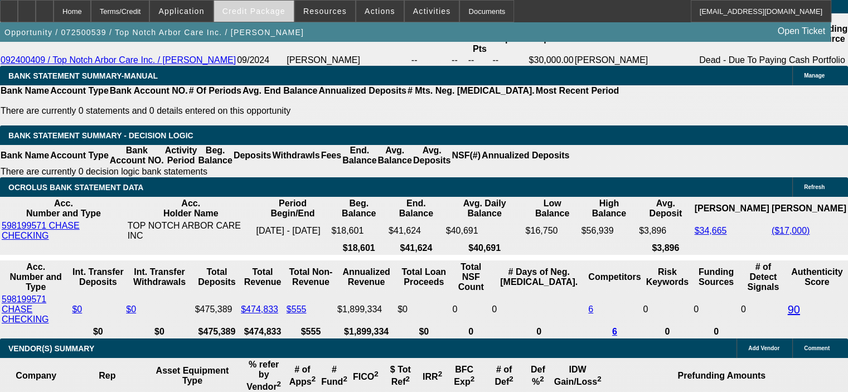
click at [274, 11] on span "Credit Package" at bounding box center [253, 11] width 63 height 9
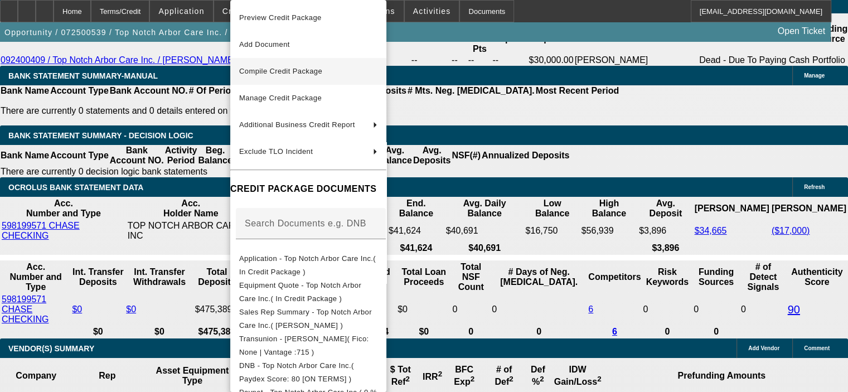
click at [274, 71] on span "Compile Credit Package" at bounding box center [280, 71] width 83 height 8
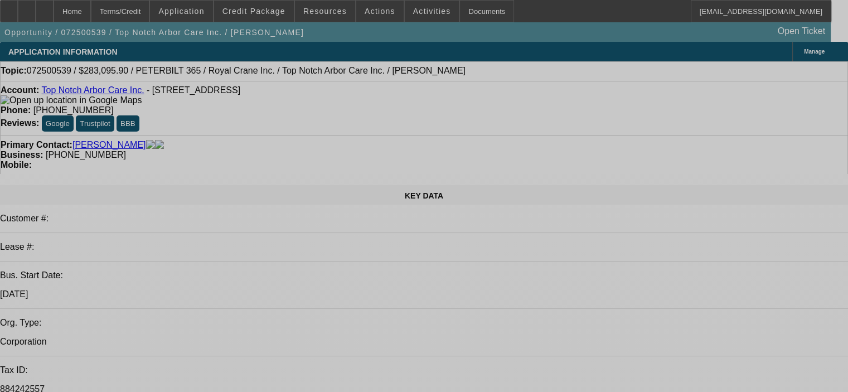
select select "0.15"
select select "2"
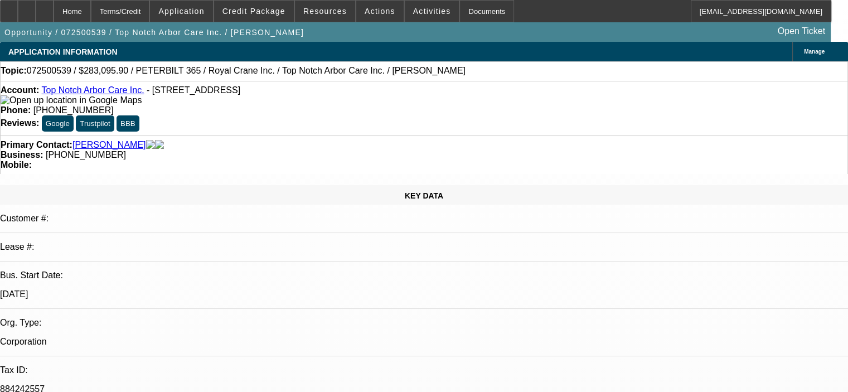
select select "2"
select select "0"
select select "6"
select select "0.15"
select select "2"
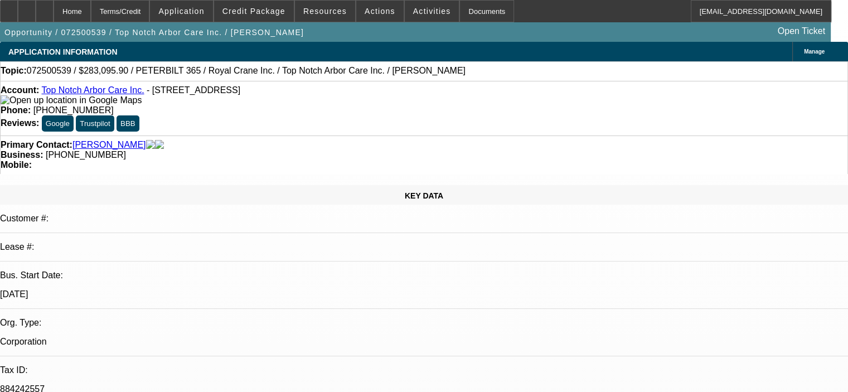
select select "2"
select select "0"
select select "6"
select select "0.15"
select select "2"
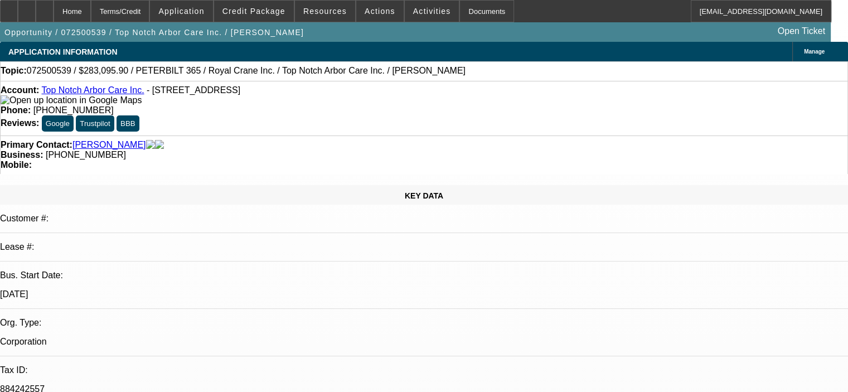
select select "2"
select select "0"
select select "6"
select select "0.15"
select select "2"
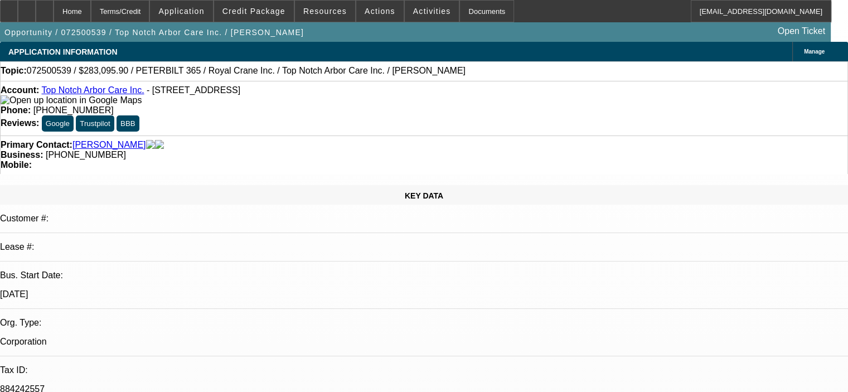
select select "2"
select select "0"
select select "6"
click at [258, 6] on span at bounding box center [254, 11] width 80 height 27
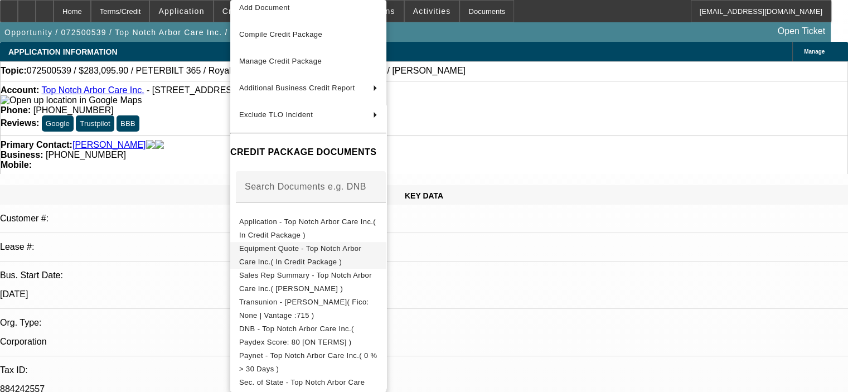
scroll to position [167, 0]
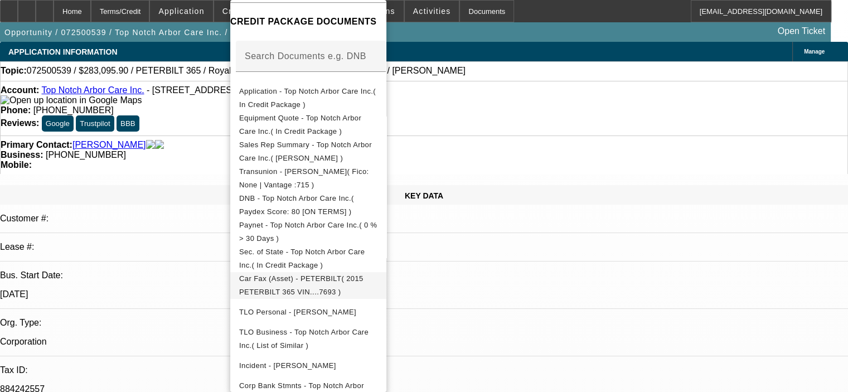
click at [303, 280] on span "Car Fax (Asset) - PETERBILT( 2015 PETERBILT 365 VIN....7693 )" at bounding box center [301, 285] width 124 height 22
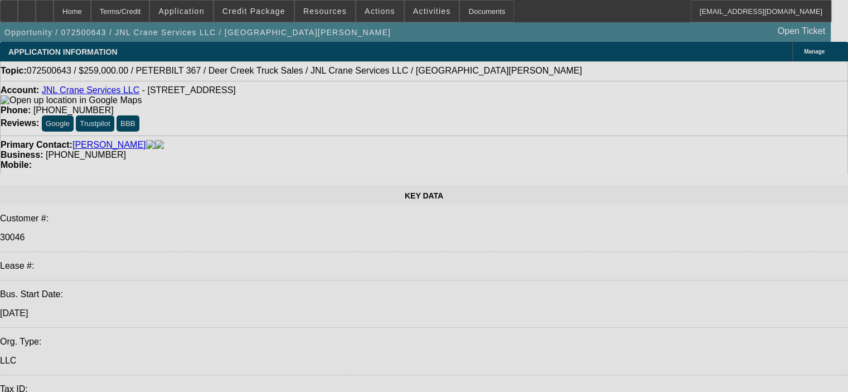
select select "0"
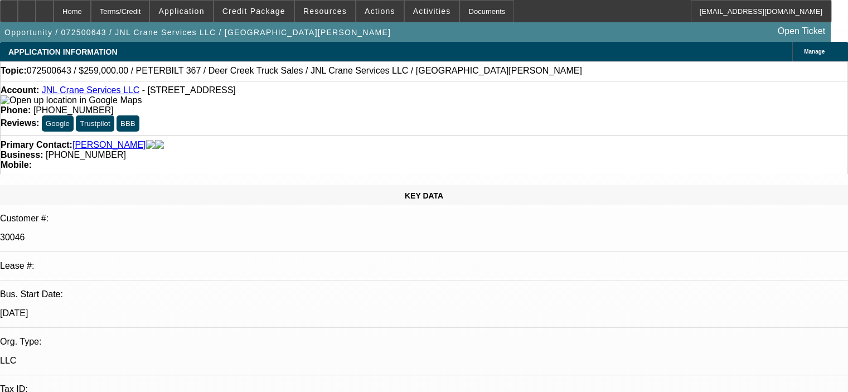
select select "2"
select select "0"
select select "6"
select select "0"
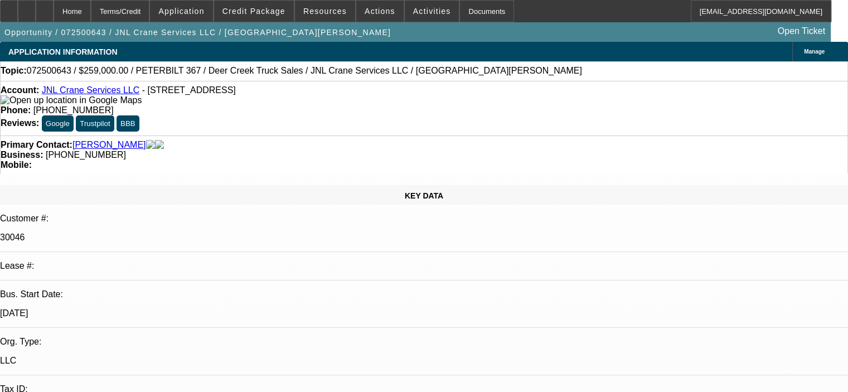
select select "2"
select select "0"
select select "6"
select select "0"
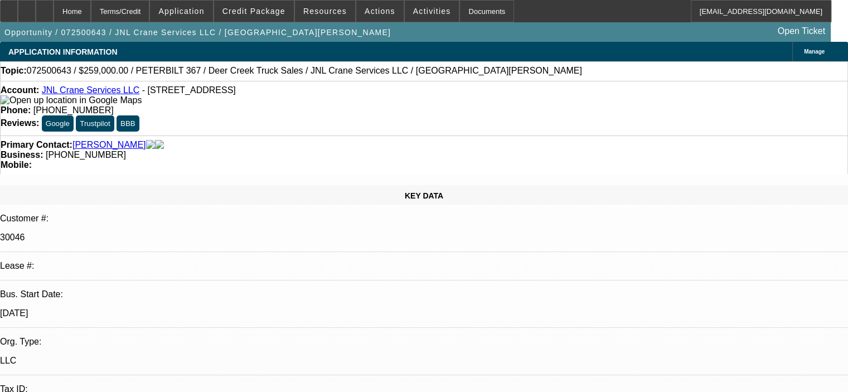
select select "2"
select select "0"
select select "6"
select select "0"
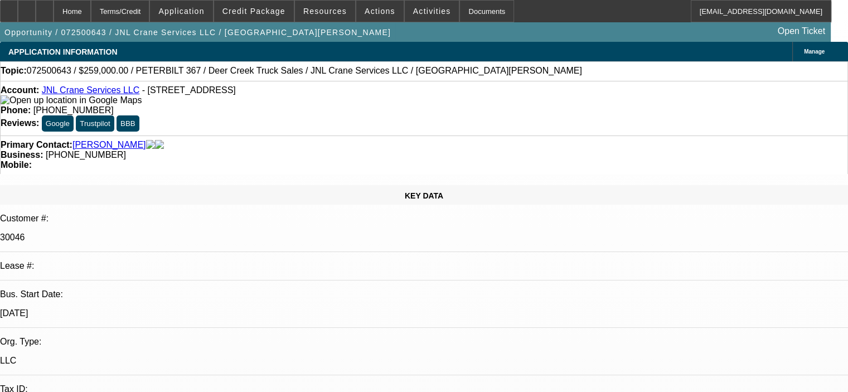
select select "2"
select select "0"
select select "6"
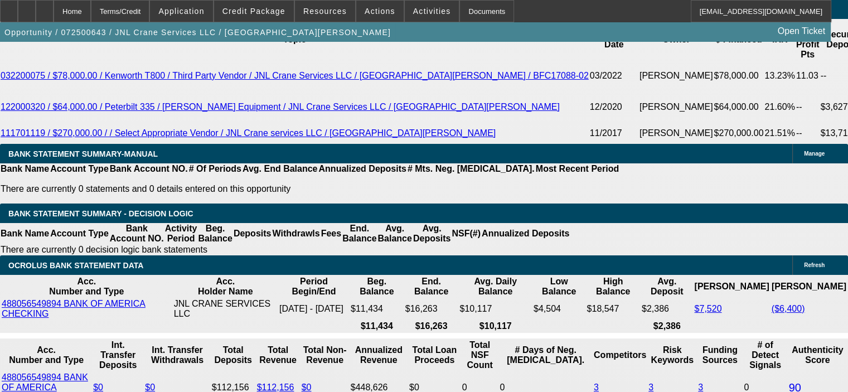
scroll to position [2006, 0]
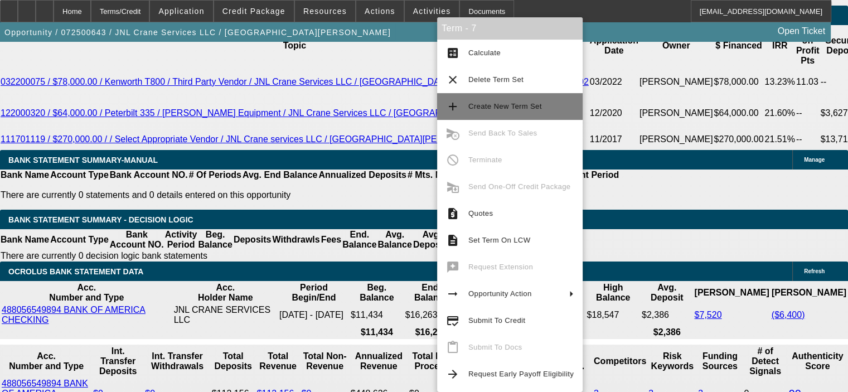
click at [509, 109] on span "Create New Term Set" at bounding box center [505, 106] width 74 height 8
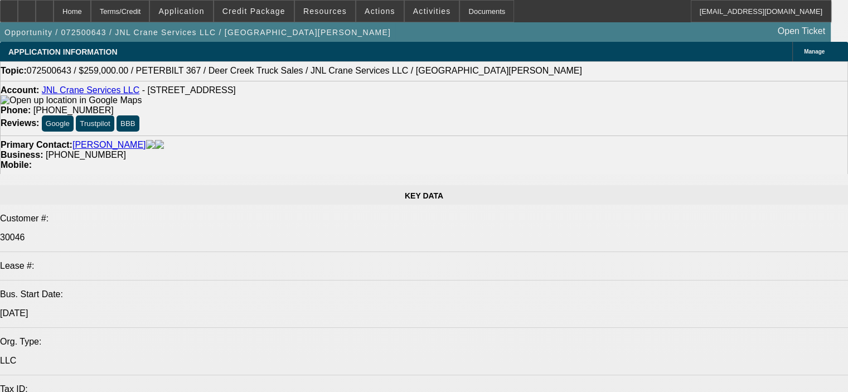
select select "0"
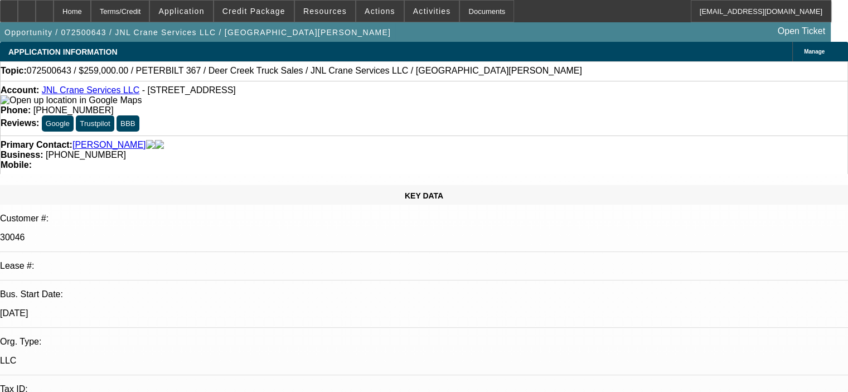
select select "2"
select select "0"
select select "6"
select select "0"
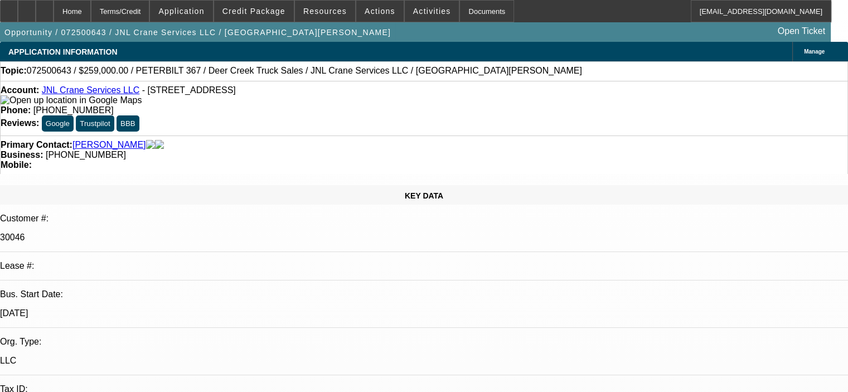
select select "2"
select select "0"
select select "6"
select select "0"
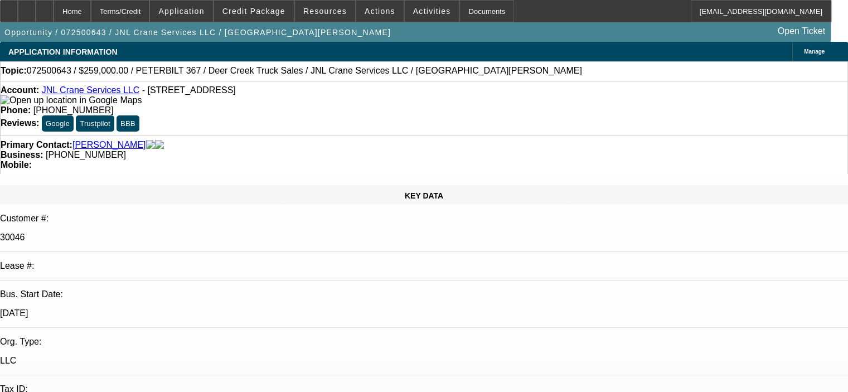
select select "2"
select select "0"
select select "6"
select select "0"
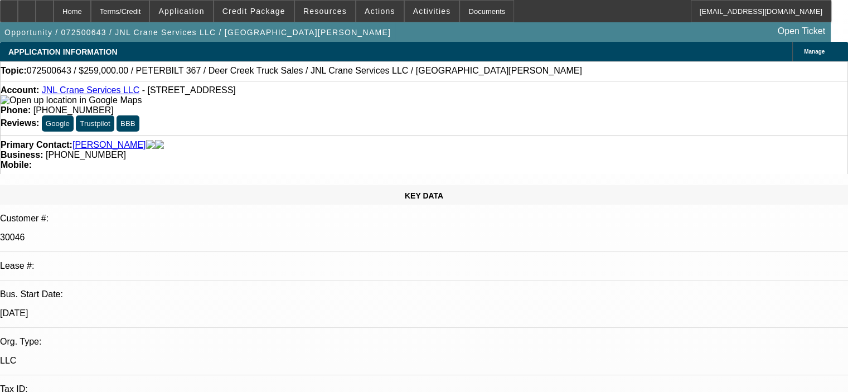
select select "2"
select select "0"
select select "6"
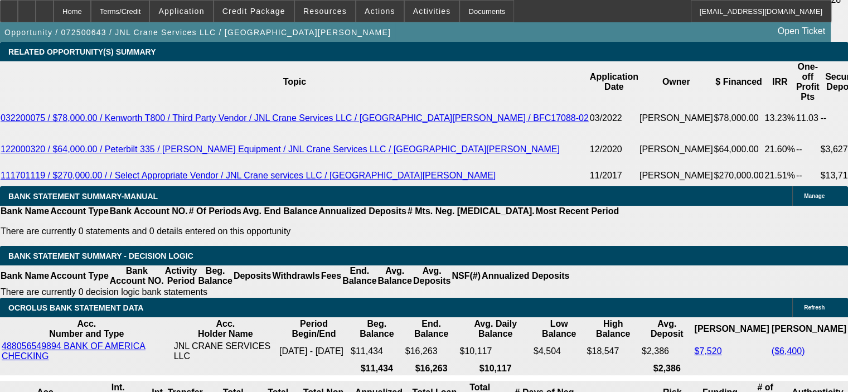
scroll to position [1951, 0]
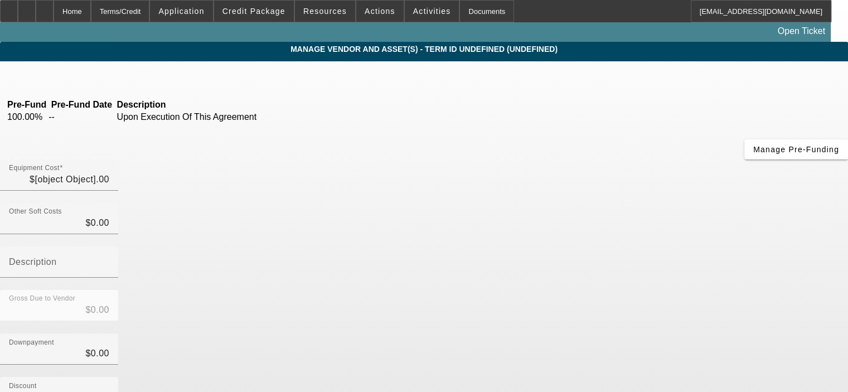
type input "$155,000.00"
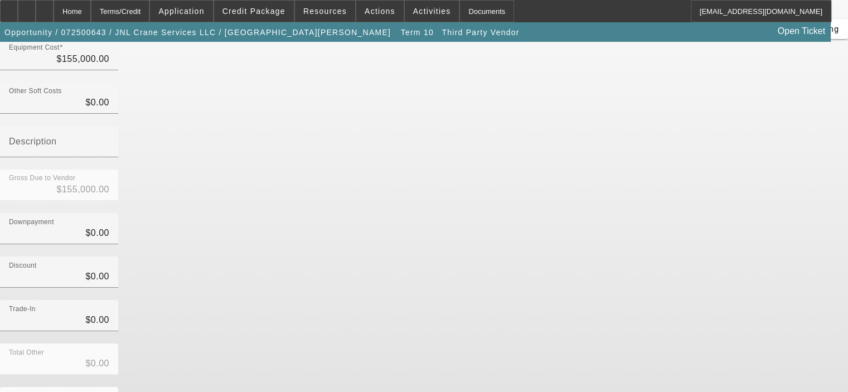
scroll to position [128, 0]
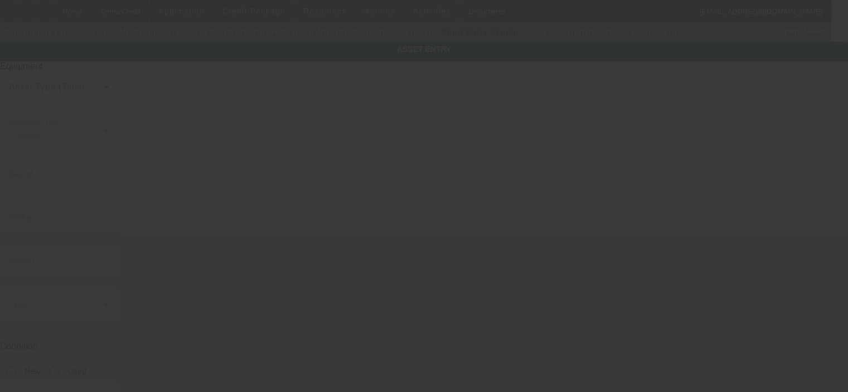
type input "[US_VEHICLE_IDENTIFICATION_NUMBER]"
type input "STERLING TRUCK"
type input "L9500 series"
type input "[STREET_ADDRESS]"
type input "[PERSON_NAME]"
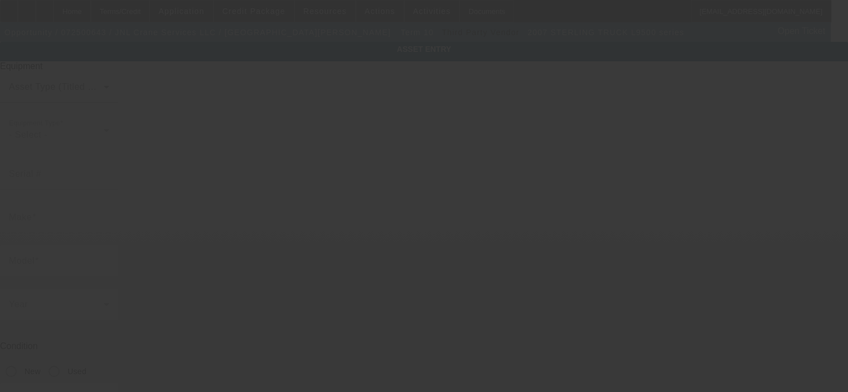
type input "29526"
type input "Horry"
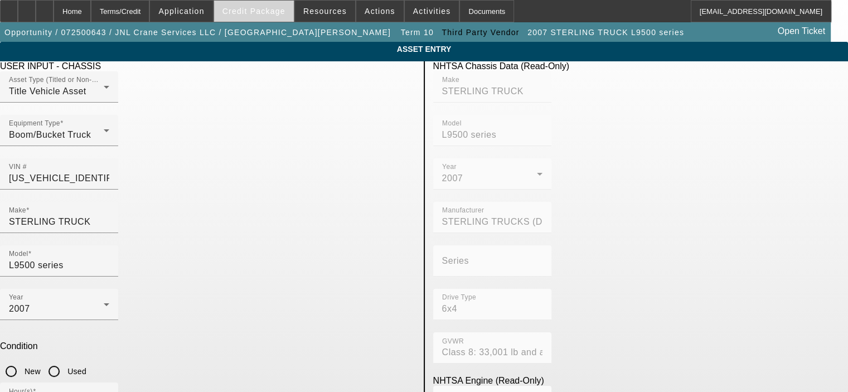
click at [245, 13] on span "Credit Package" at bounding box center [253, 11] width 63 height 9
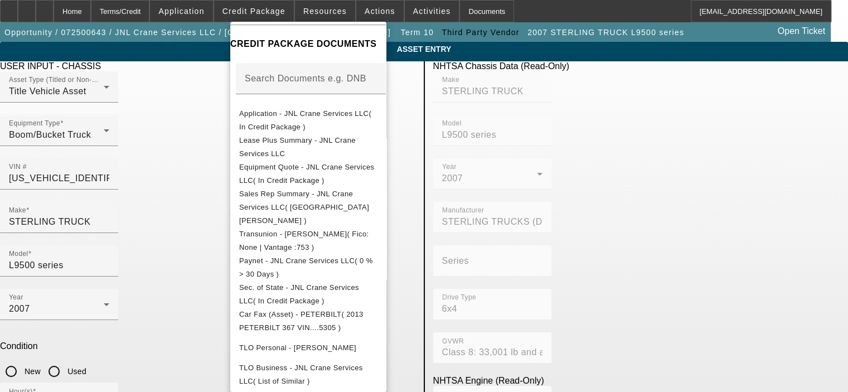
scroll to position [167, 0]
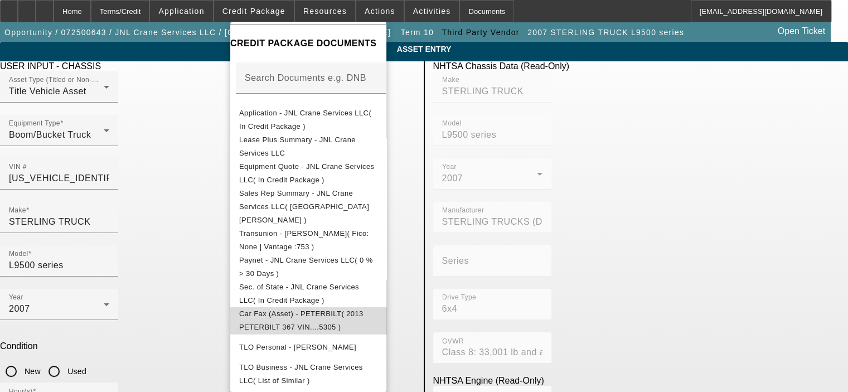
click at [330, 307] on span "Car Fax (Asset) - PETERBILT( 2013 PETERBILT 367 VIN....5305 )" at bounding box center [308, 320] width 138 height 27
